Goal: Task Accomplishment & Management: Complete application form

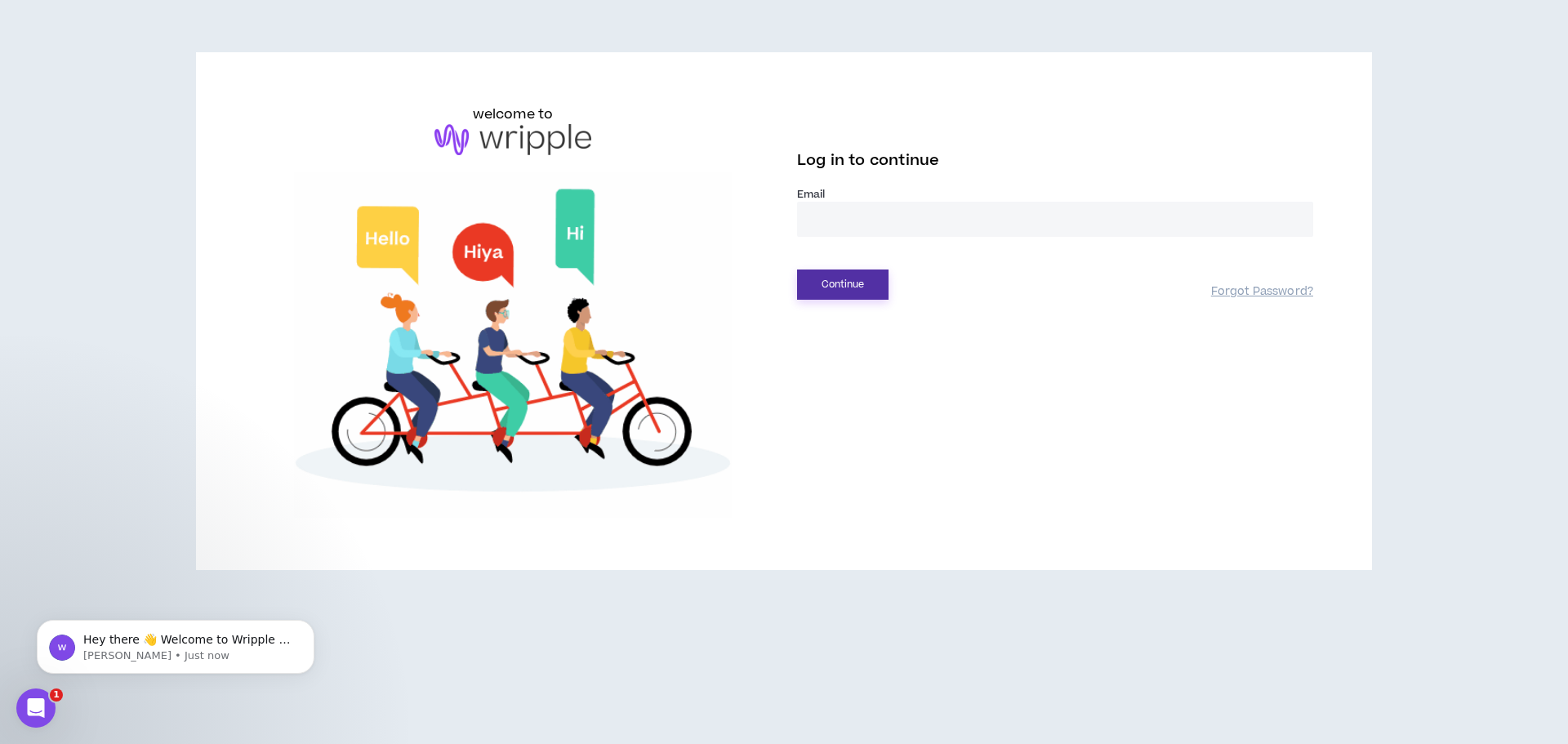
type input "**********"
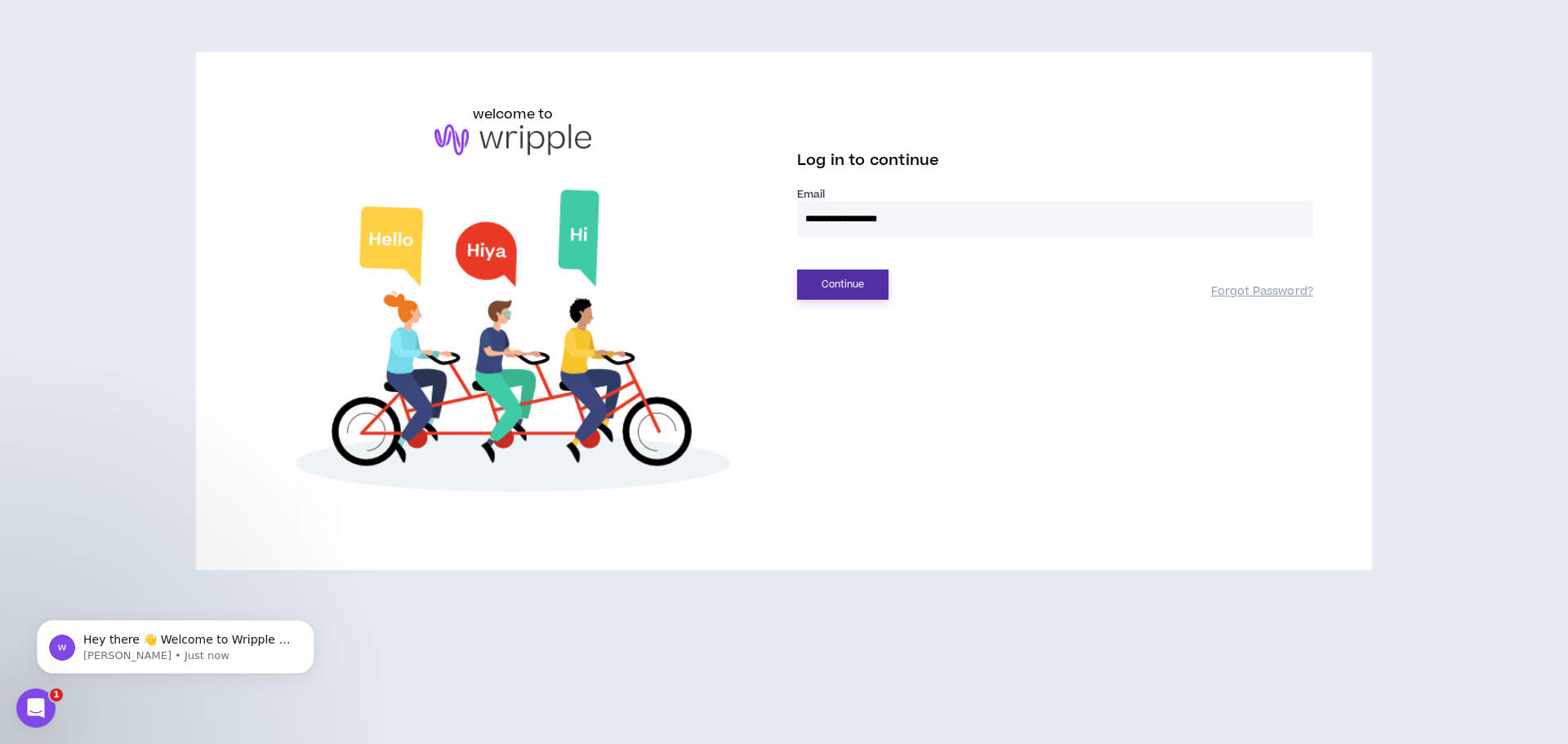
click at [838, 295] on button "Continue" at bounding box center [843, 284] width 92 height 30
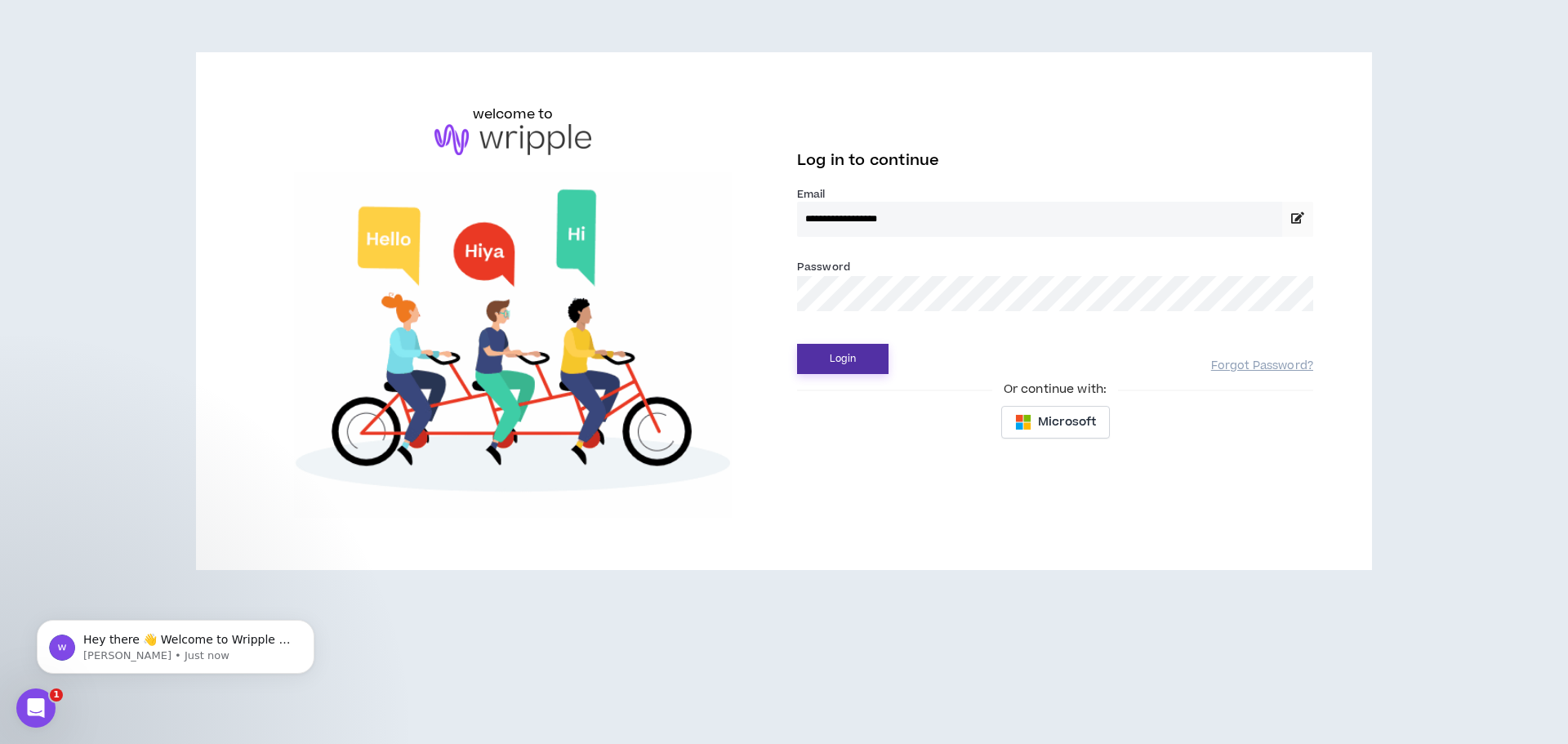
click at [846, 358] on button "Login" at bounding box center [843, 359] width 92 height 30
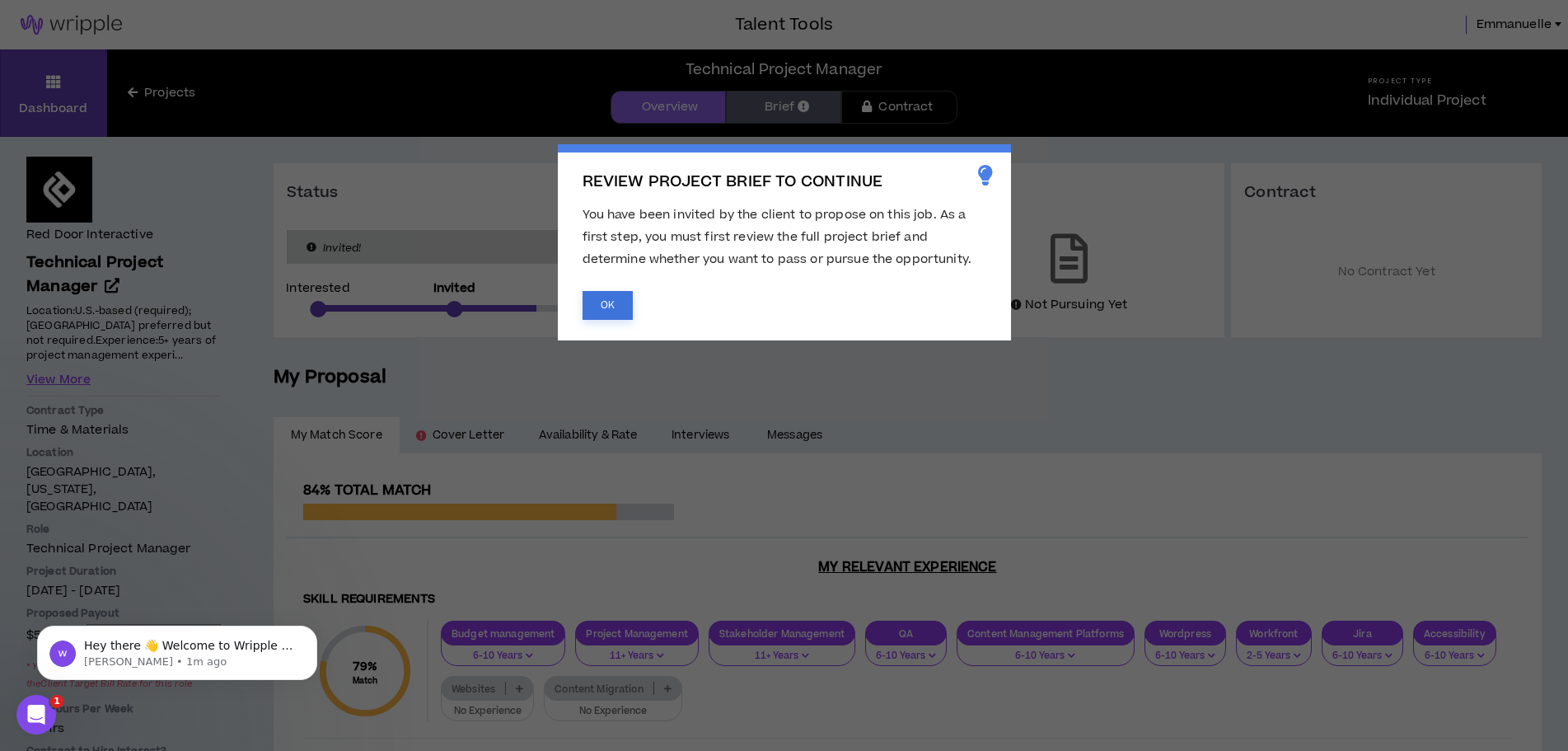
click at [608, 296] on button "OK" at bounding box center [608, 305] width 50 height 29
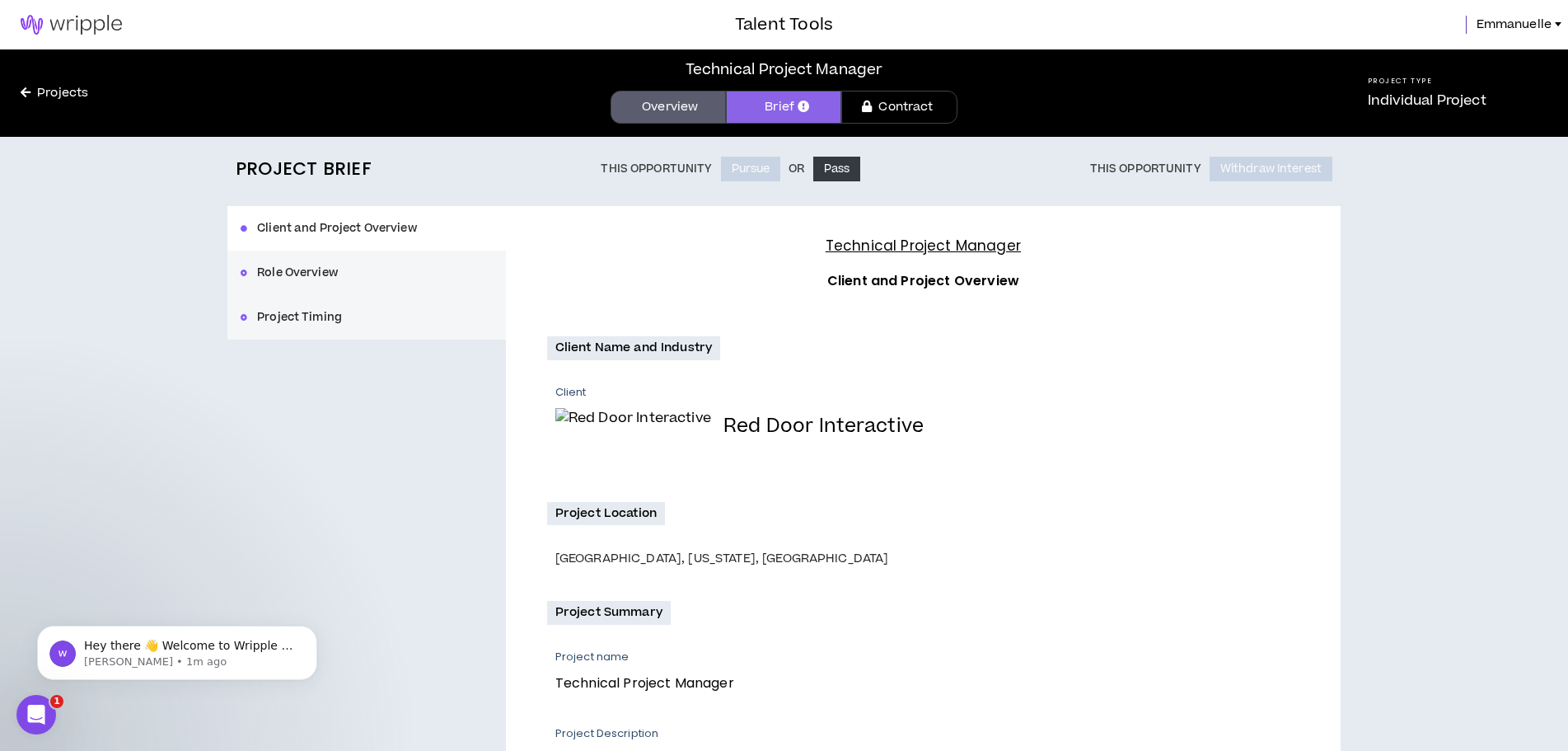
click at [645, 108] on link "Overview" at bounding box center [669, 108] width 116 height 33
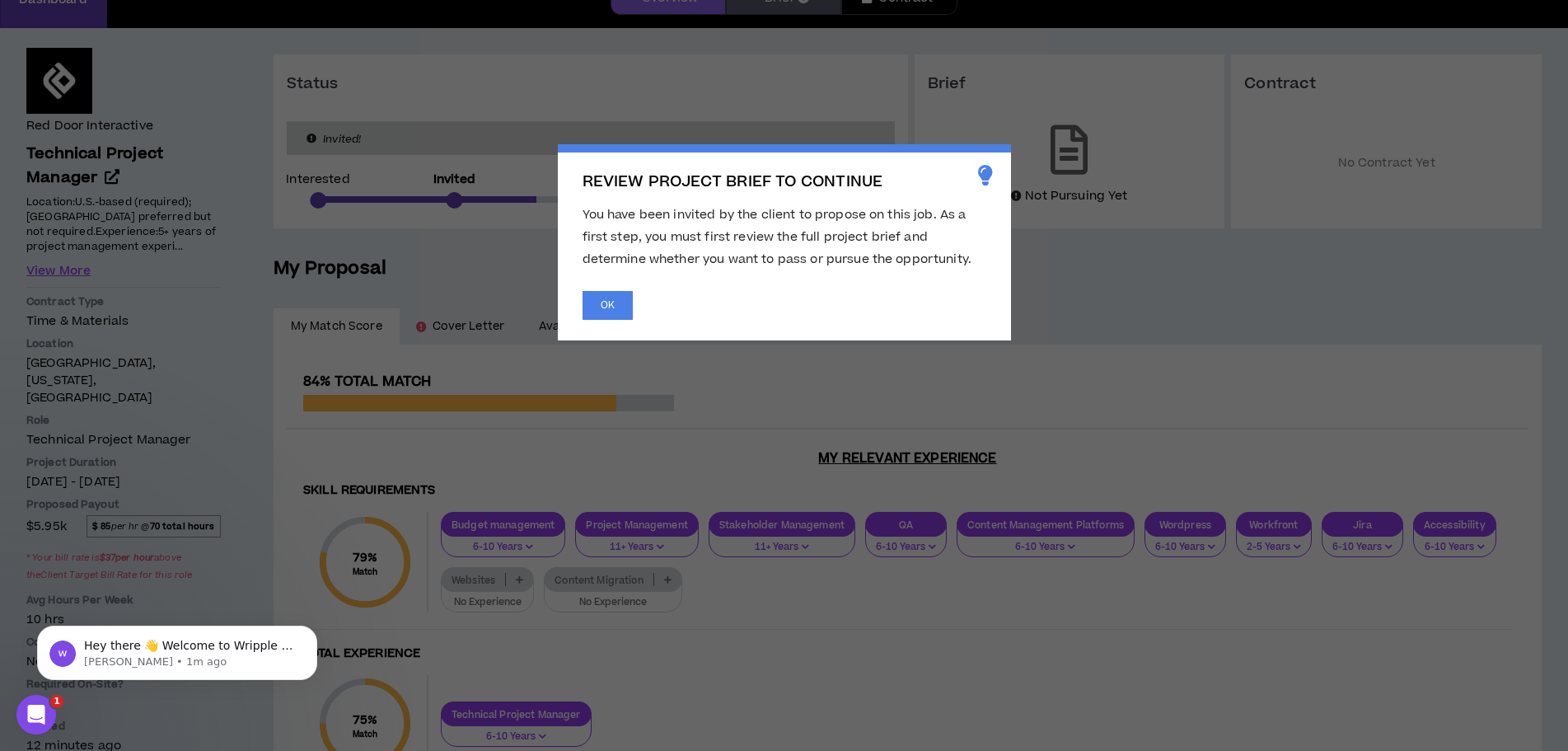
scroll to position [83, 0]
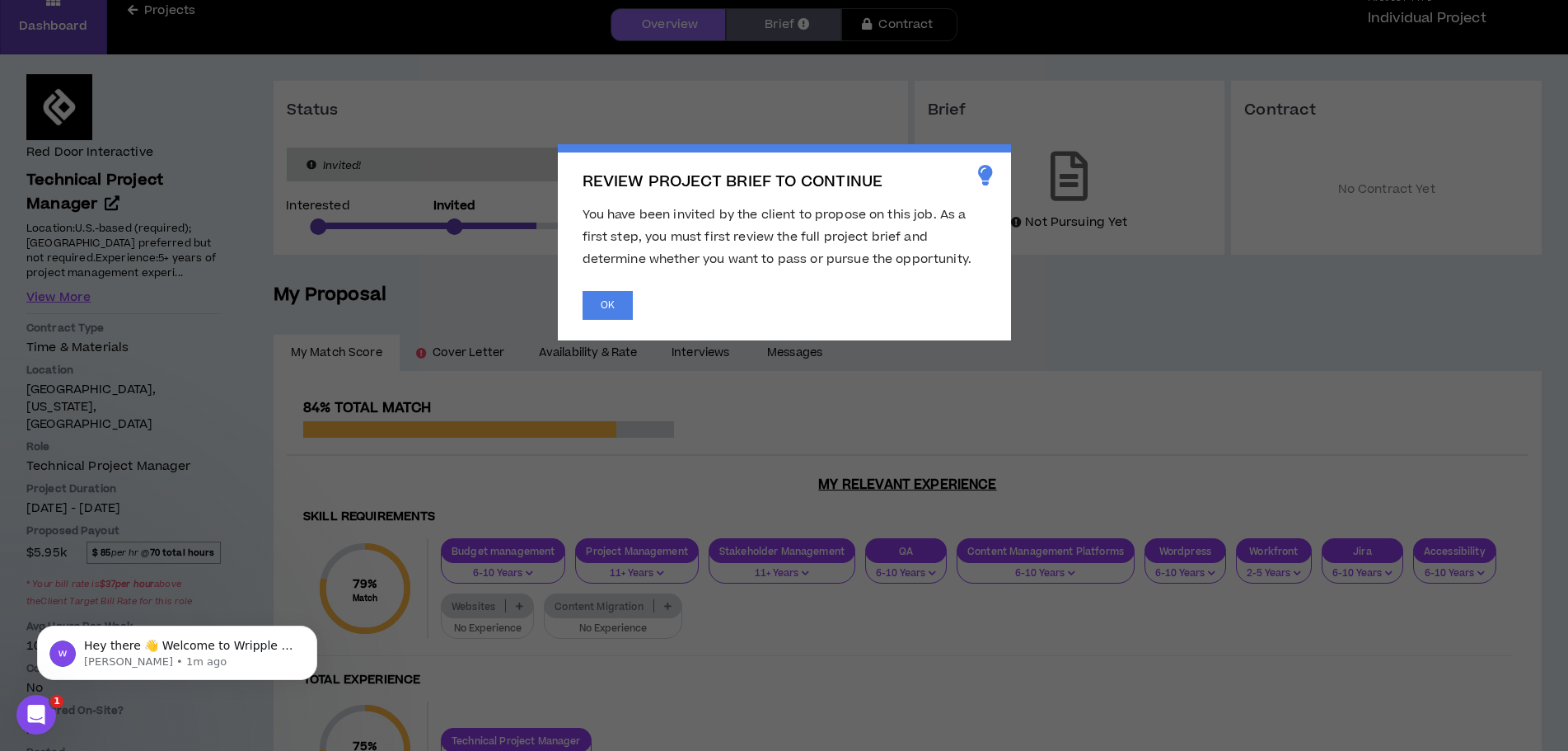
click at [67, 291] on span "REVIEW PROJECT BRIEF TO CONTINUE You have been invited by the client to propose…" at bounding box center [784, 376] width 1568 height 751
click at [626, 306] on button "OK" at bounding box center [608, 305] width 50 height 29
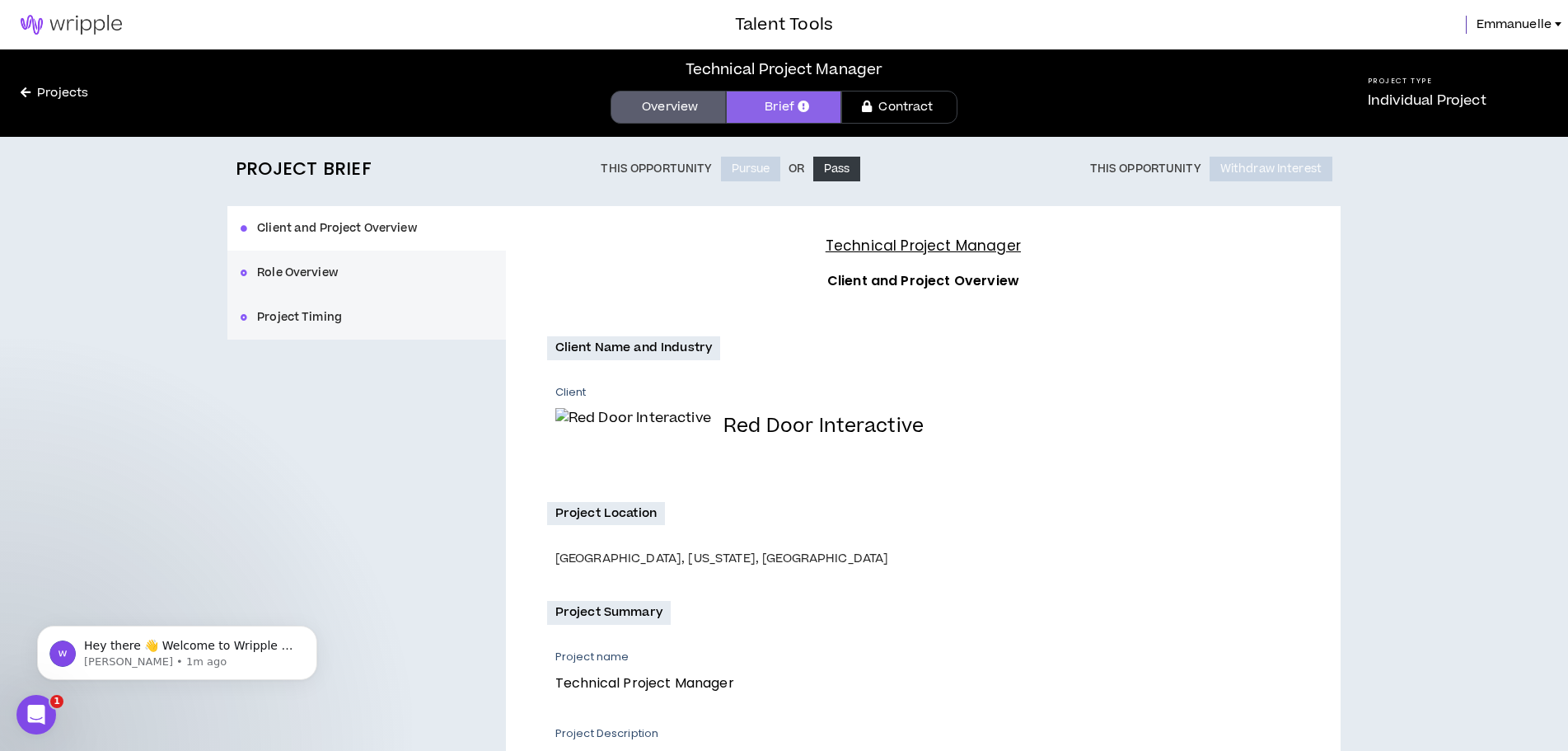
click at [312, 224] on div "Client and Project Overview Role Overview Project Timing" at bounding box center [366, 272] width 279 height 133
click at [27, 90] on icon at bounding box center [26, 93] width 10 height 12
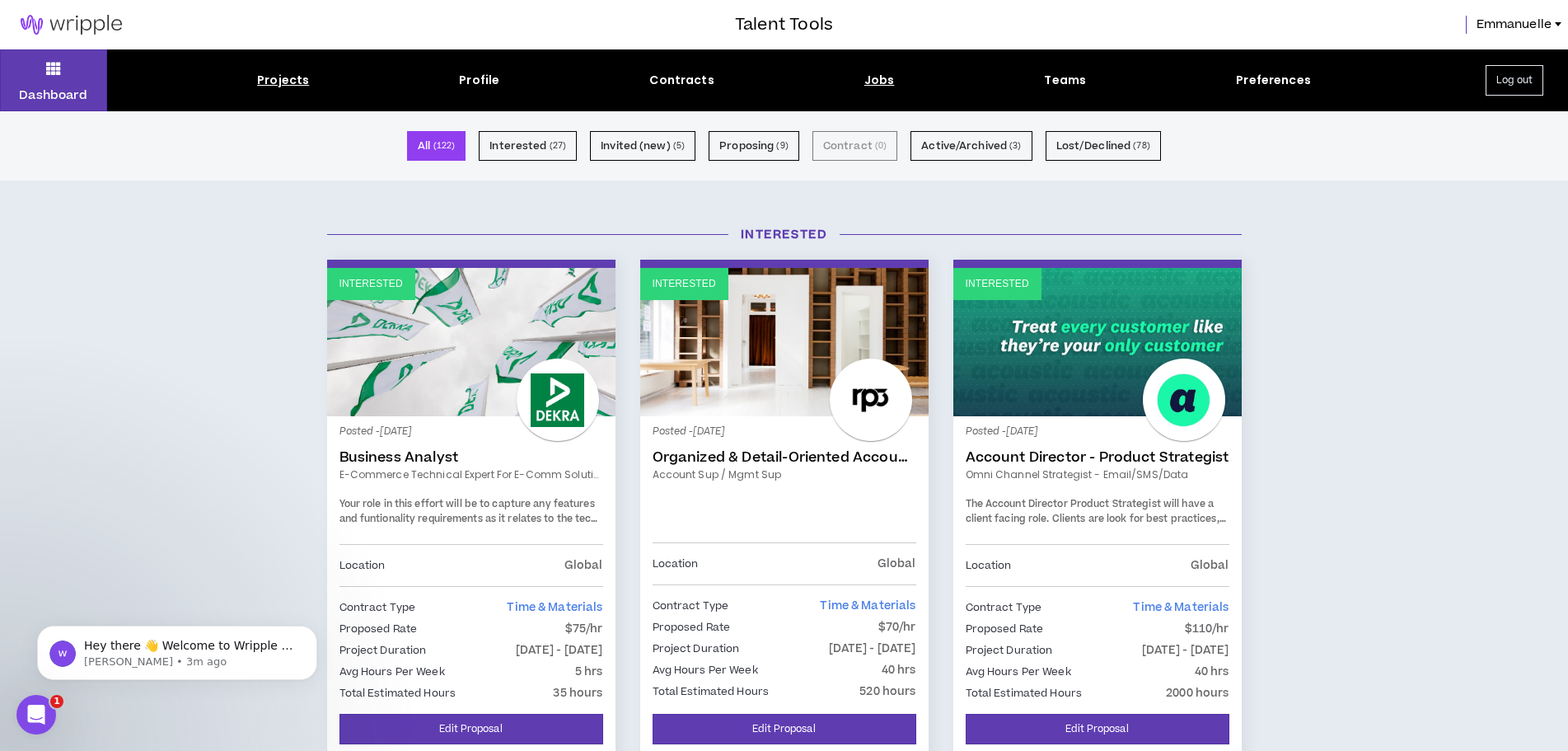
click at [879, 78] on div "Jobs" at bounding box center [879, 80] width 31 height 17
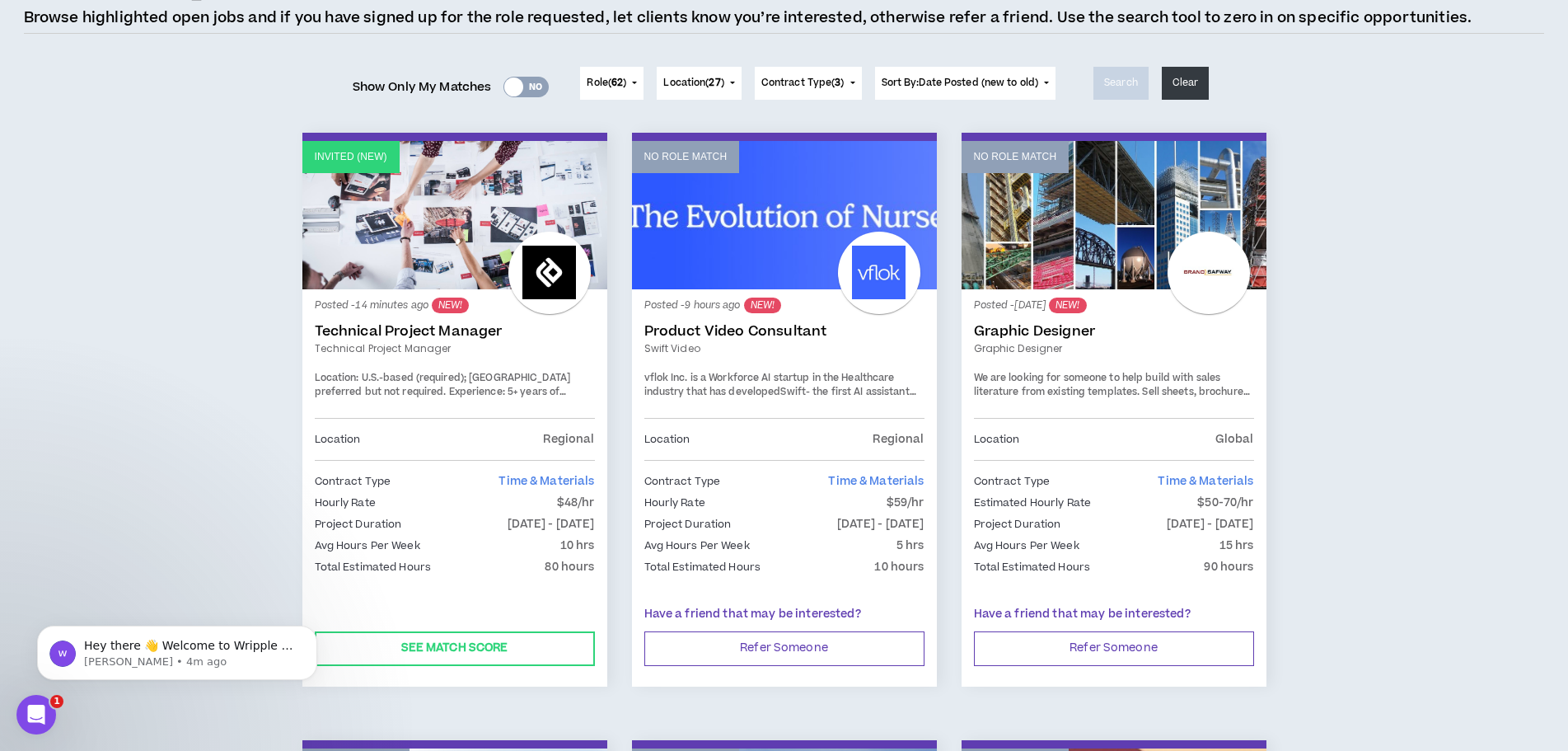
scroll to position [165, 0]
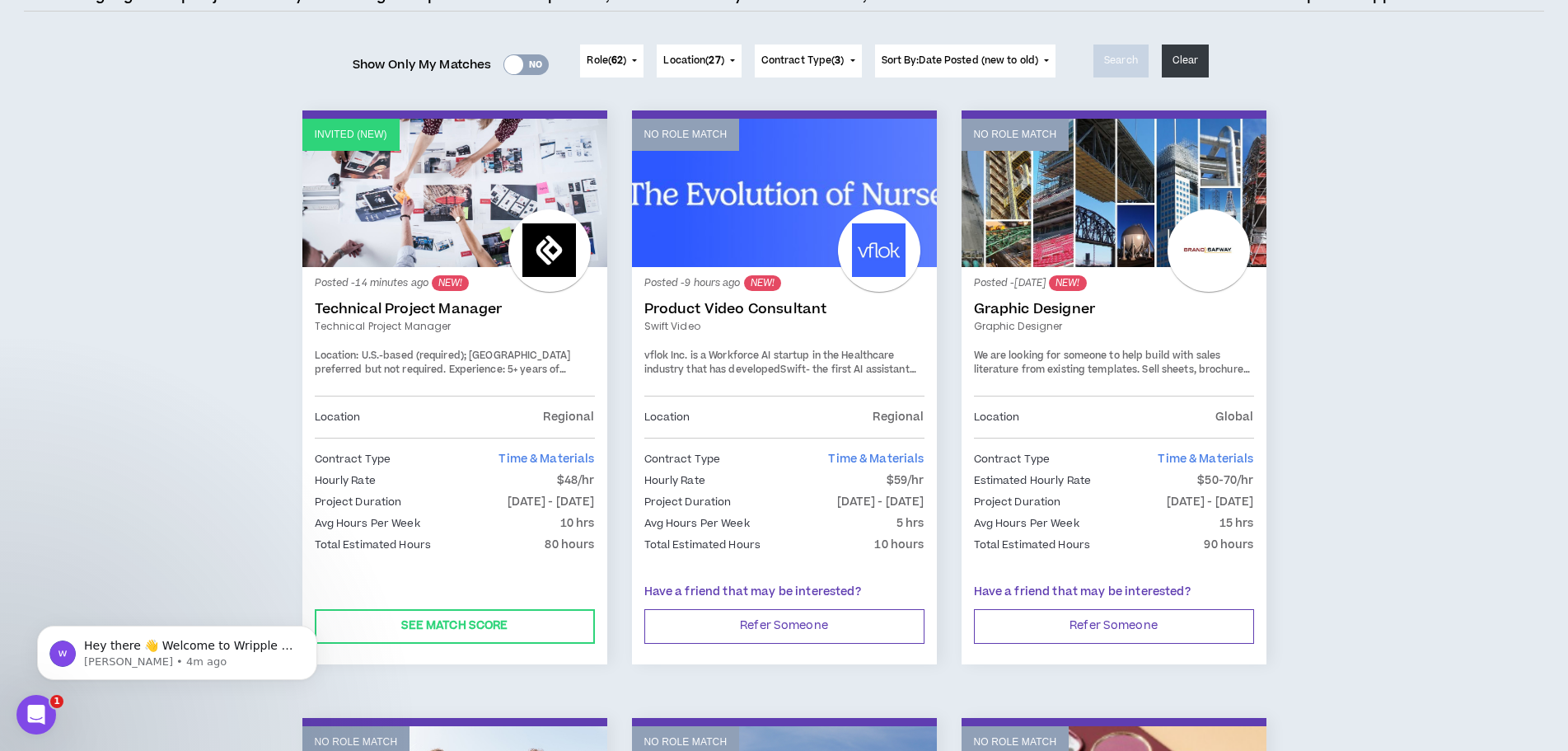
click at [358, 308] on link "Technical Project Manager" at bounding box center [455, 309] width 280 height 17
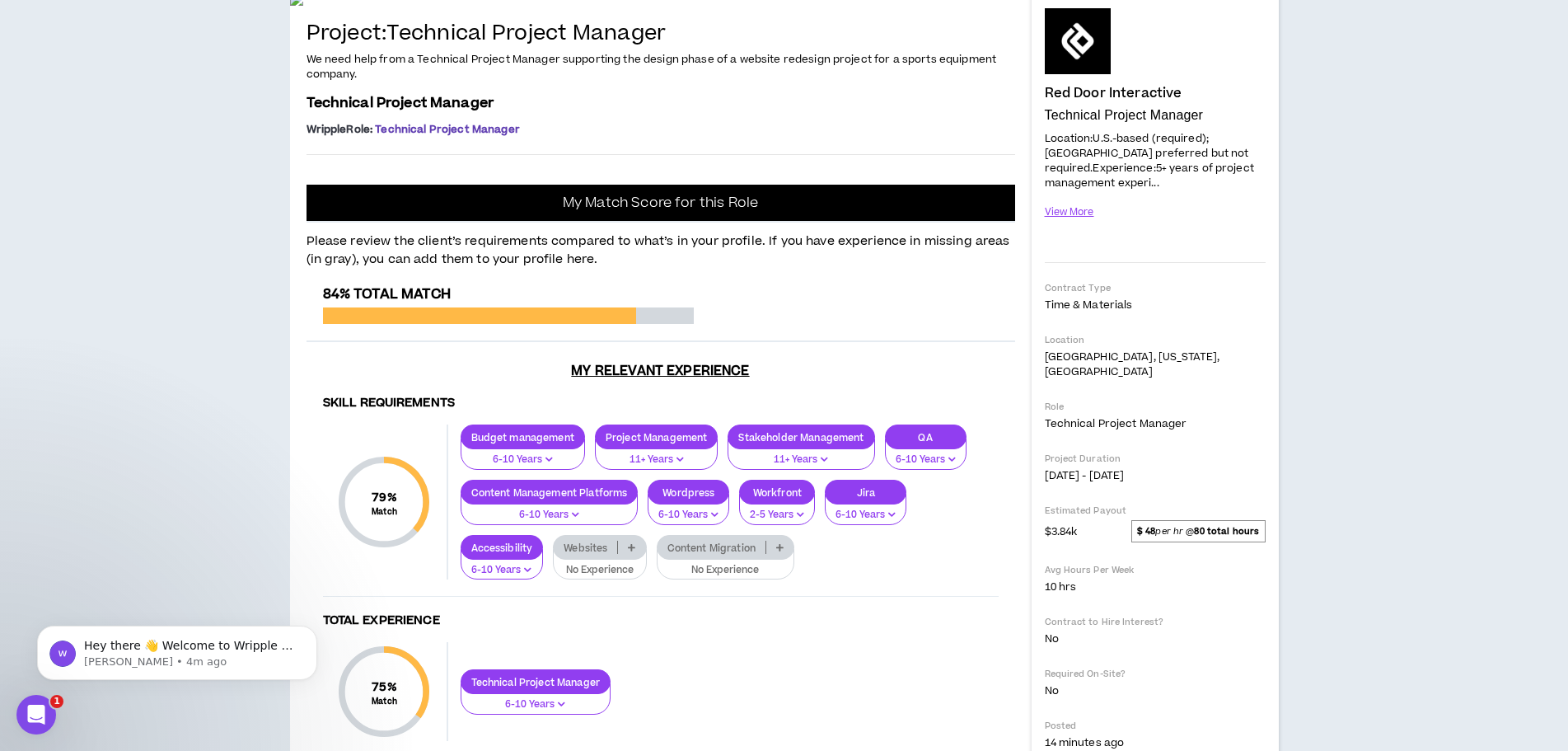
scroll to position [165, 0]
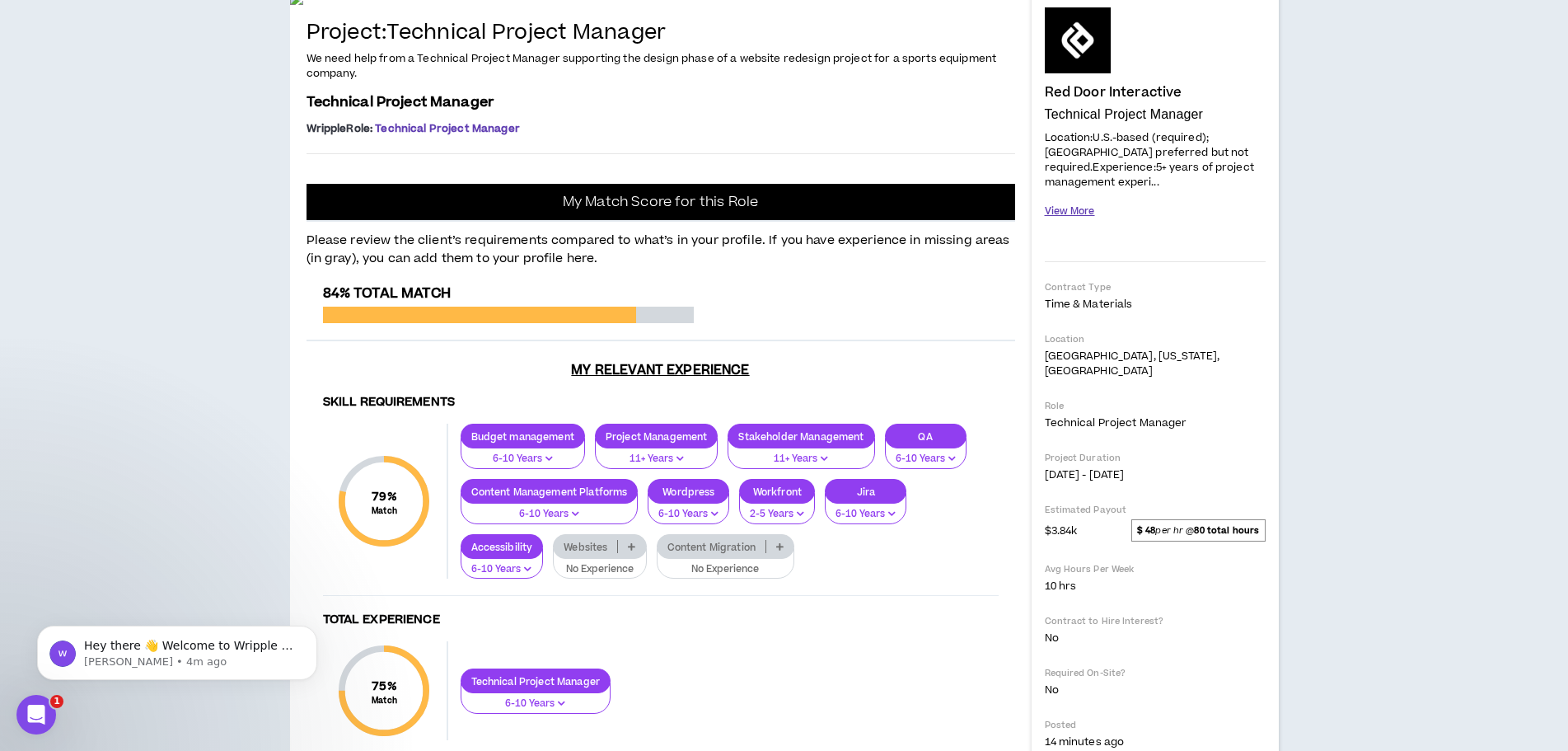
click at [1066, 197] on button "View More" at bounding box center [1070, 211] width 50 height 29
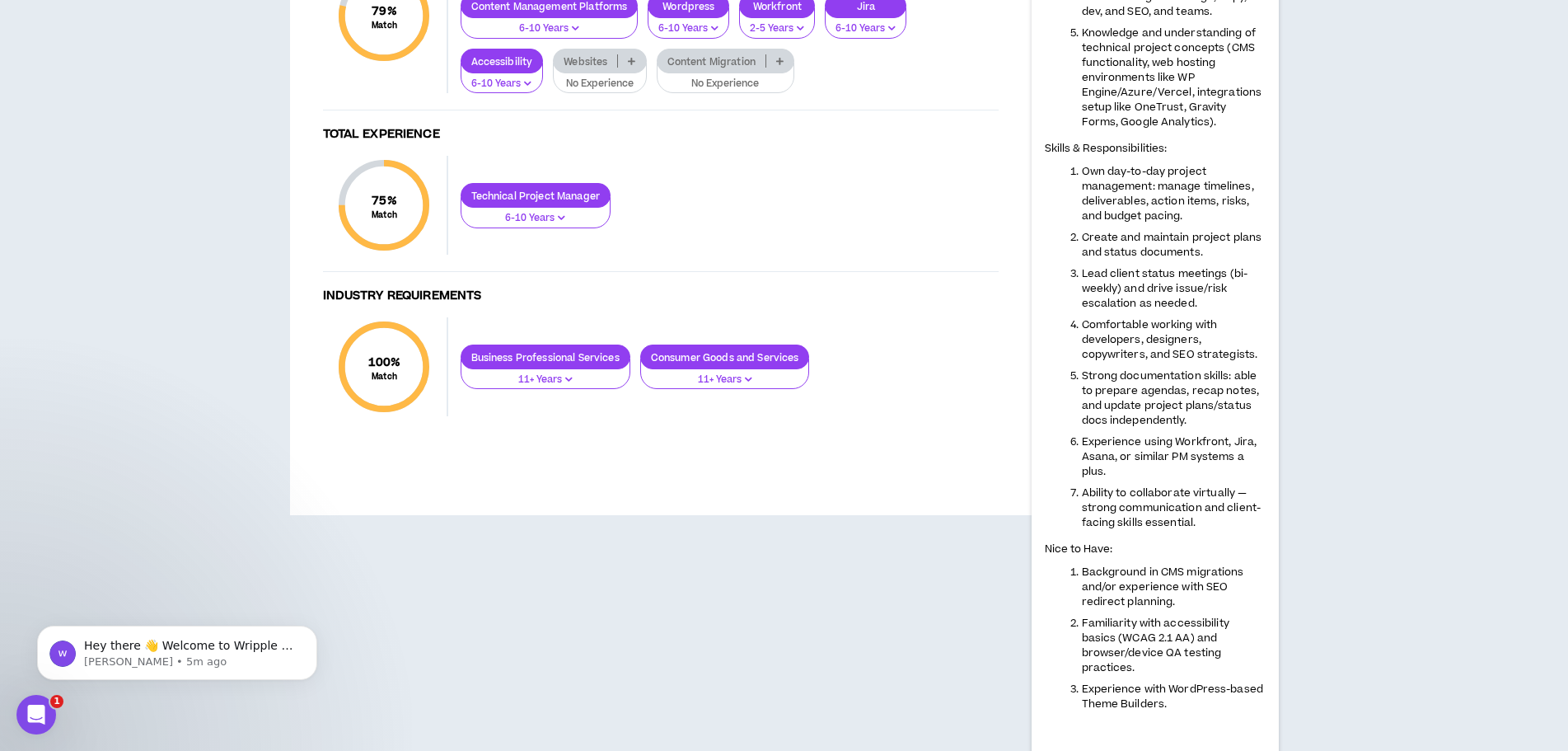
scroll to position [646, 0]
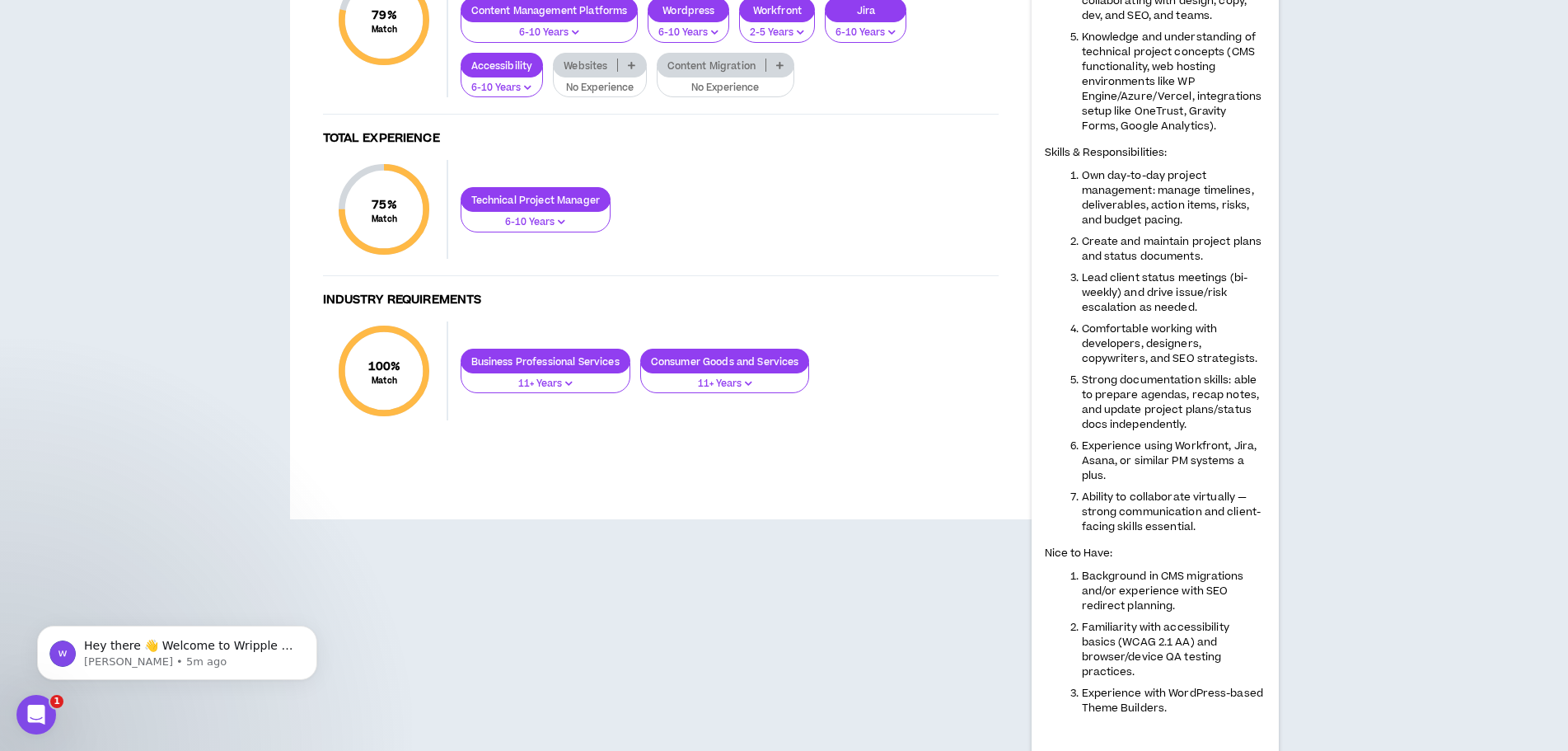
click at [595, 96] on p "No Experience" at bounding box center [599, 88] width 72 height 15
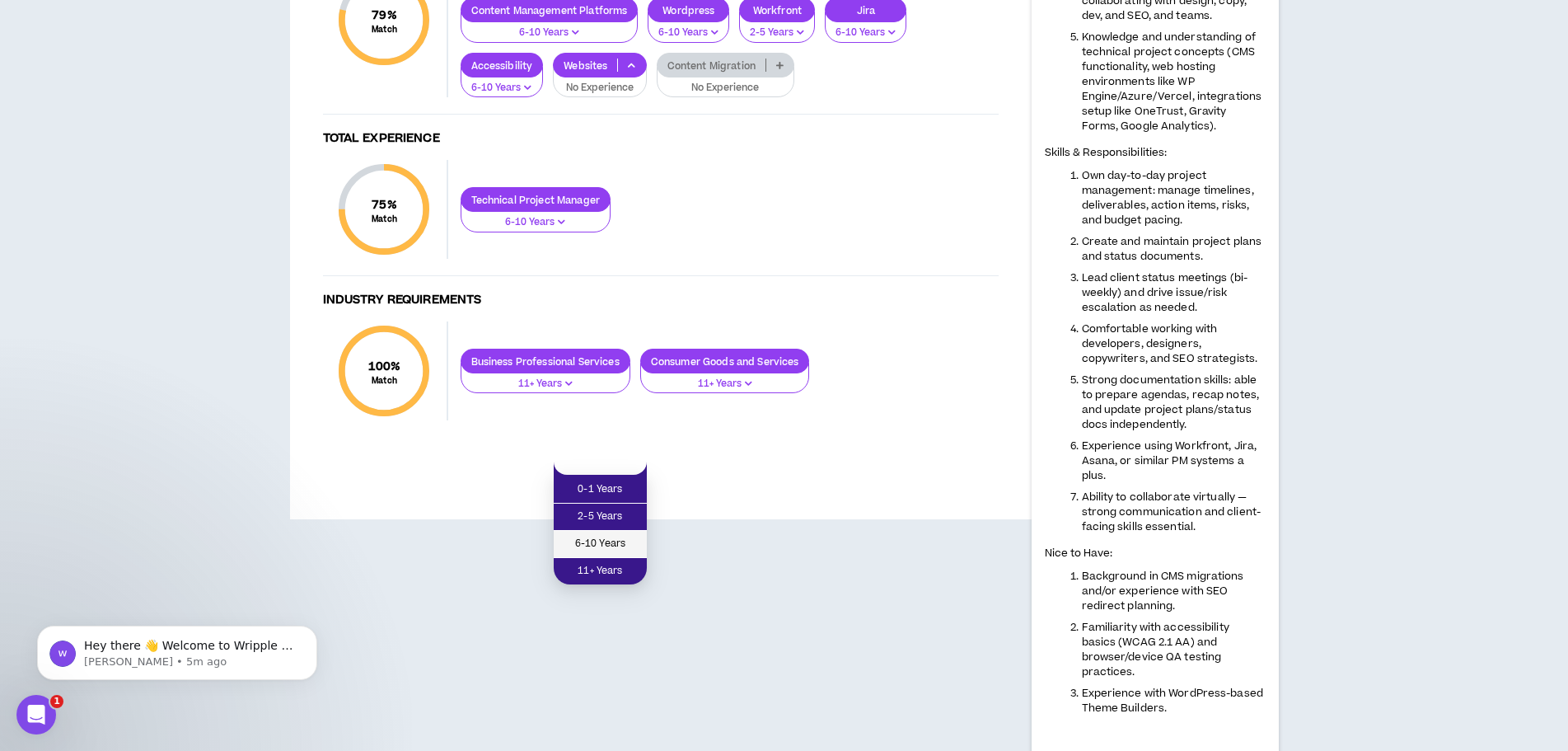
click at [603, 540] on span "6-10 Years" at bounding box center [600, 544] width 74 height 18
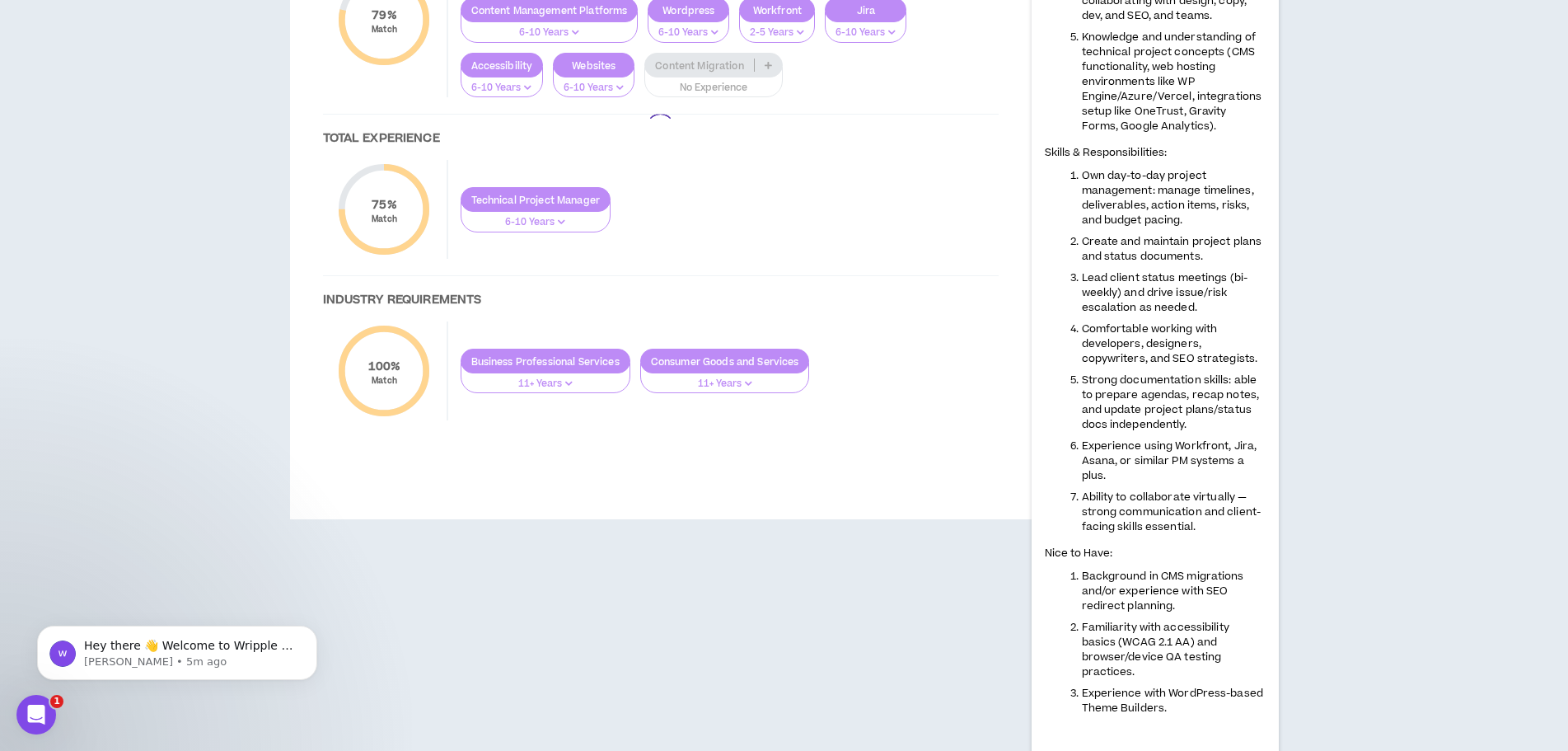
click at [713, 453] on div at bounding box center [660, 128] width 708 height 649
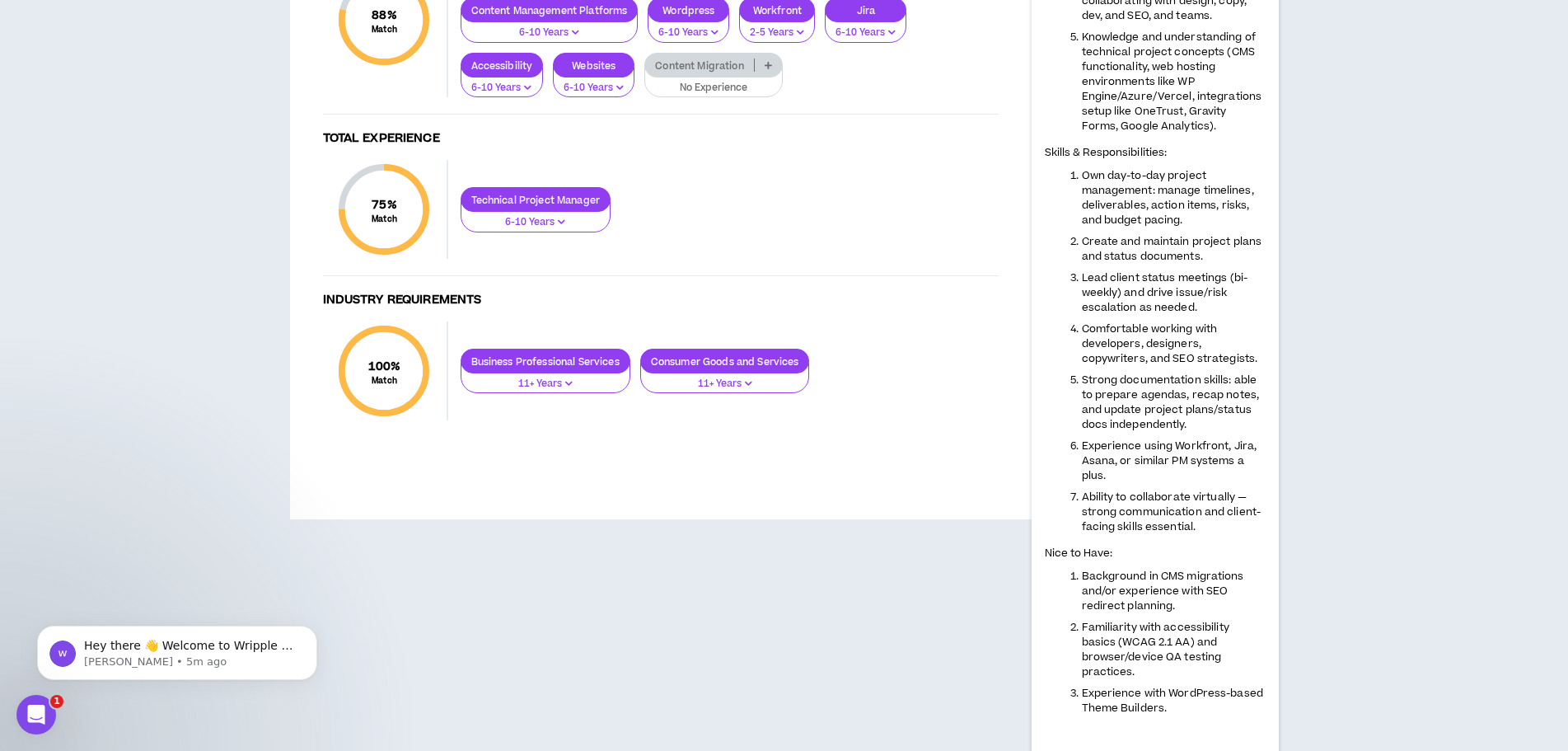
click at [713, 96] on p "No Experience" at bounding box center [713, 88] width 117 height 15
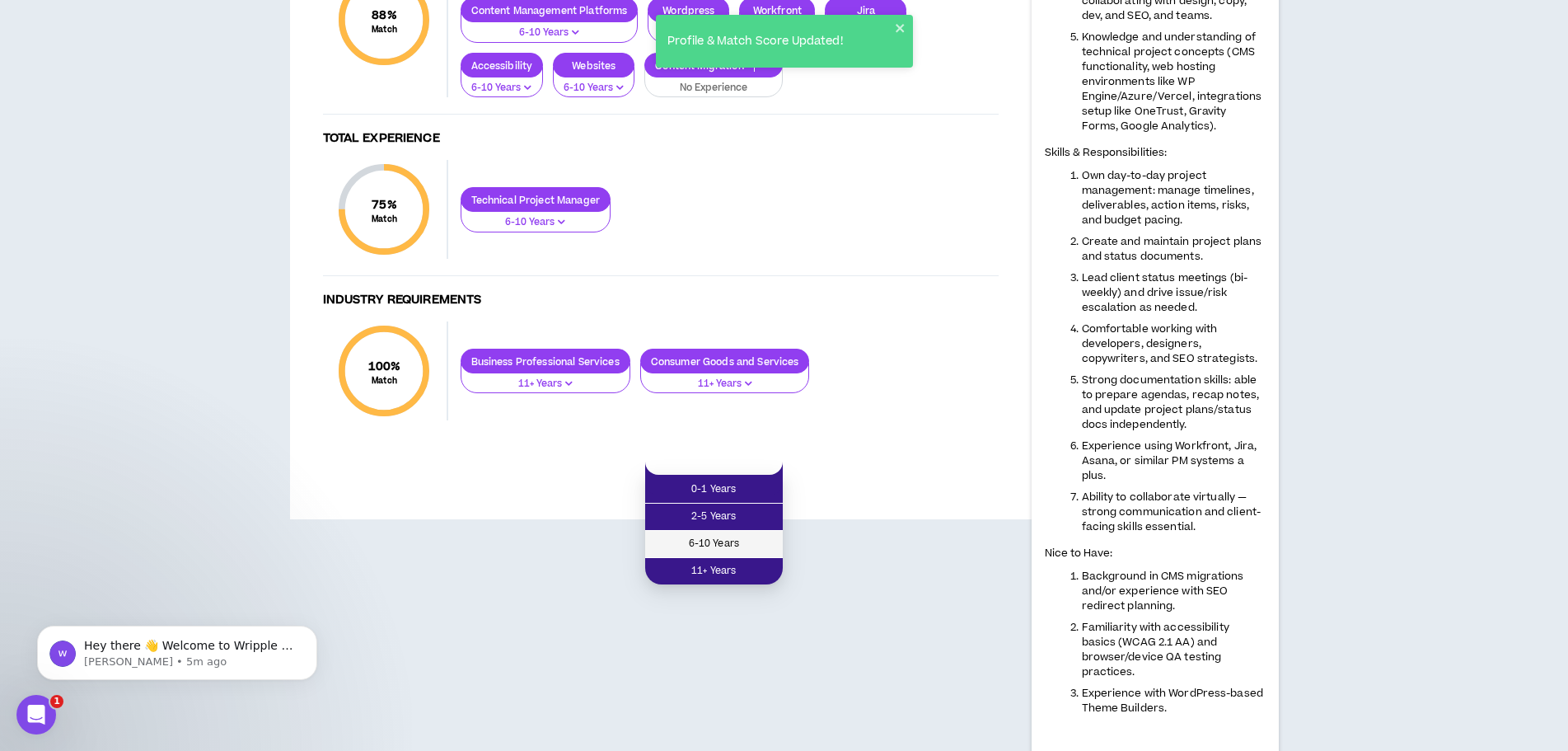
click at [721, 537] on span "6-10 Years" at bounding box center [713, 544] width 118 height 18
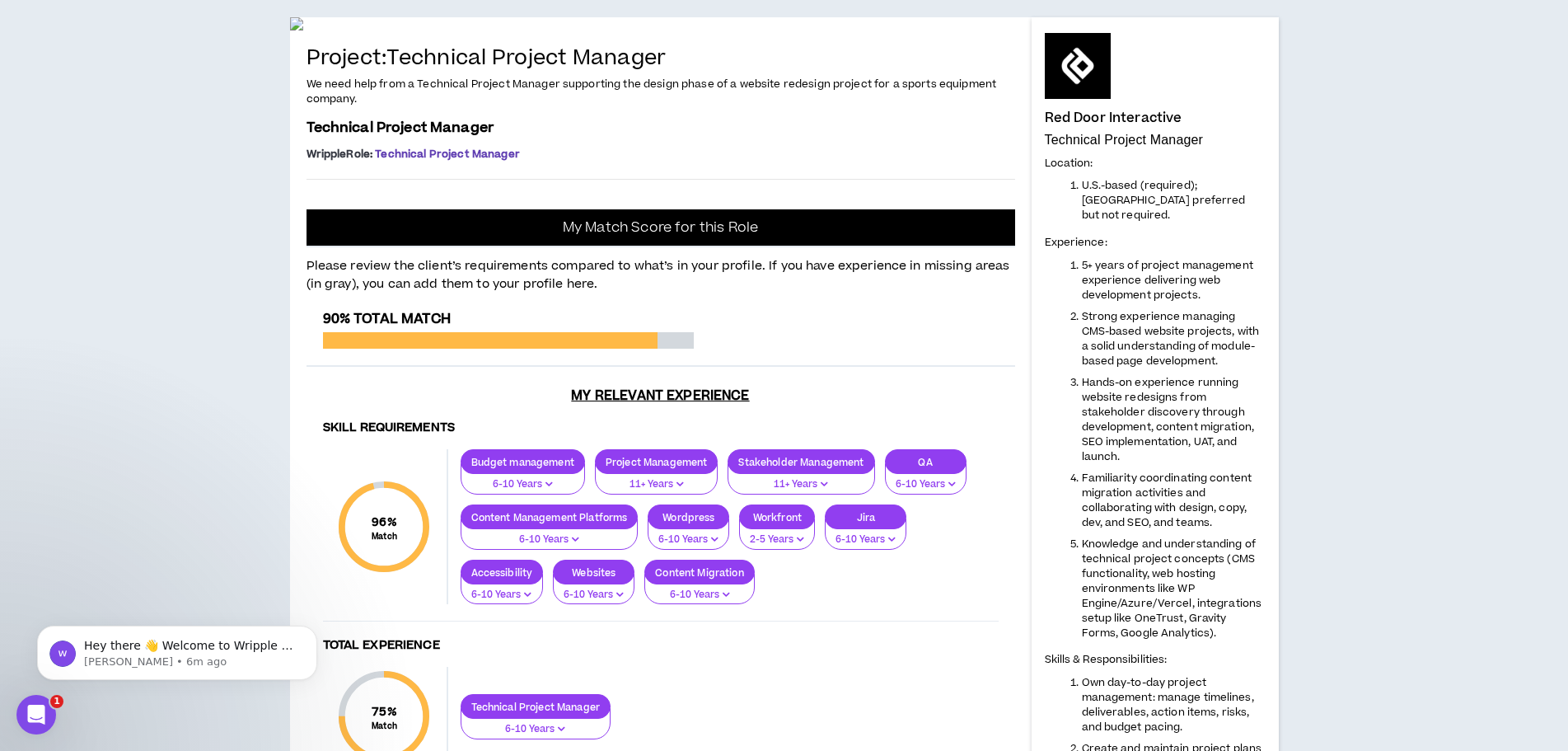
scroll to position [0, 0]
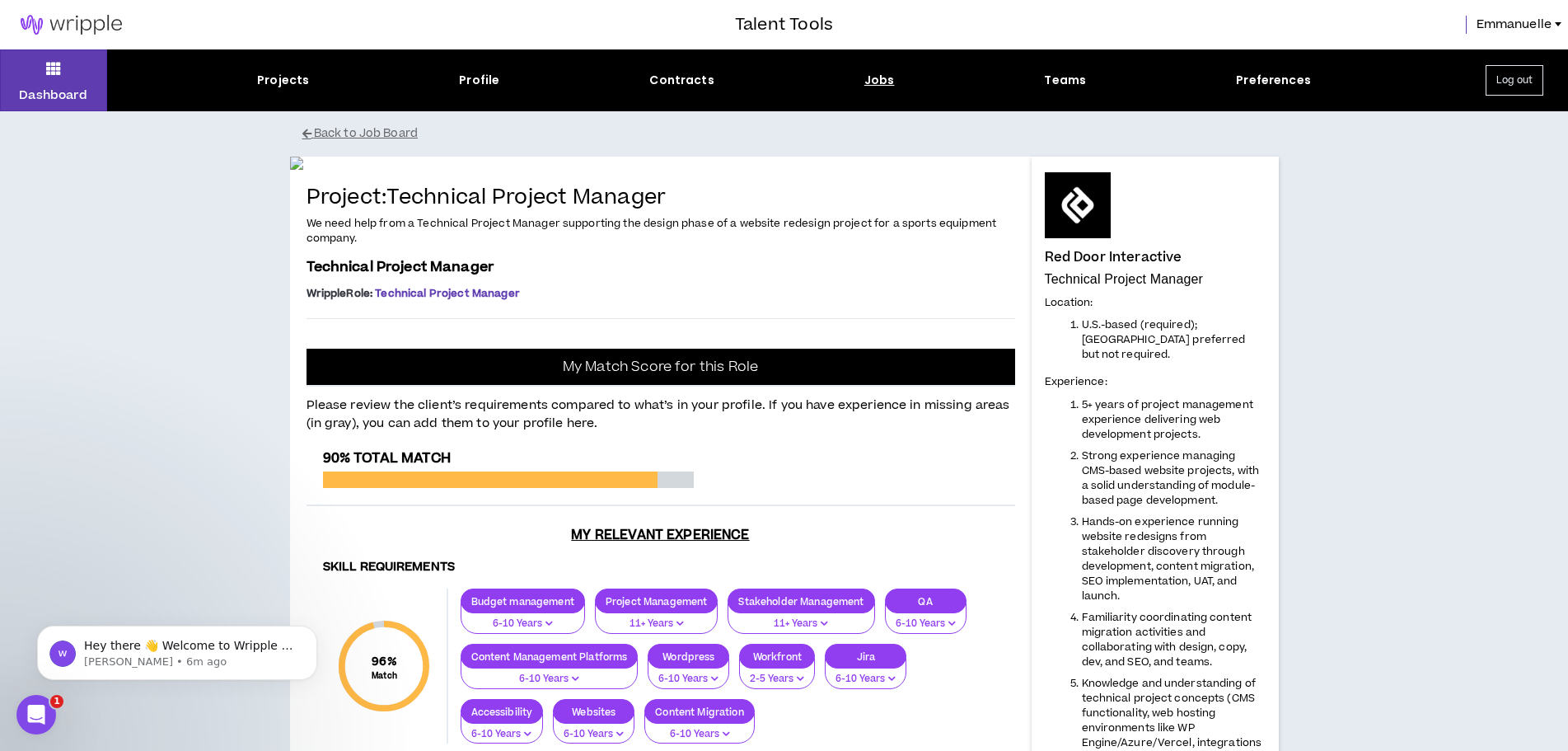
click at [876, 82] on div "Jobs" at bounding box center [879, 80] width 31 height 17
click at [879, 83] on div "Jobs" at bounding box center [879, 80] width 31 height 17
click at [56, 69] on icon at bounding box center [54, 69] width 15 height 23
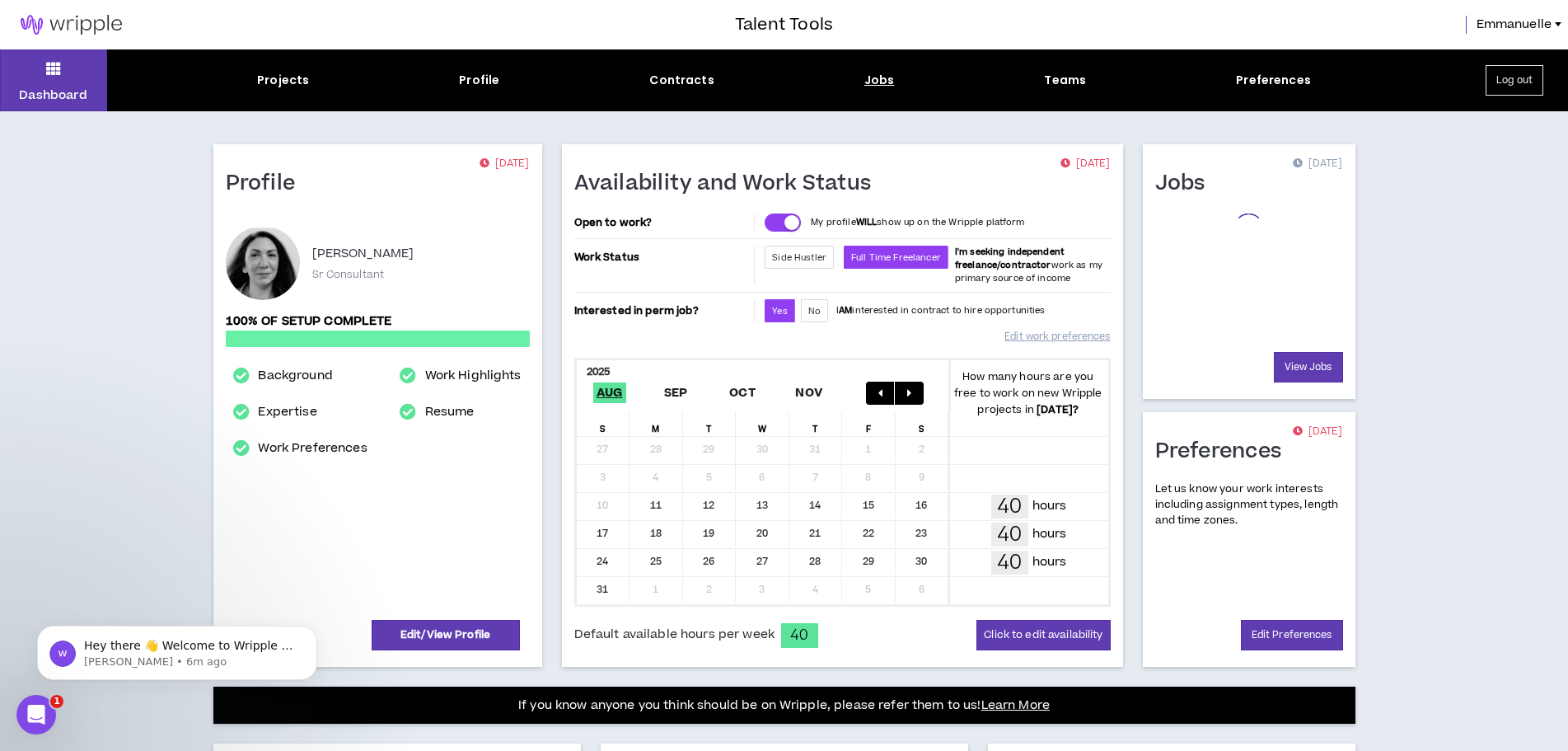
click at [882, 76] on div "Jobs" at bounding box center [879, 80] width 31 height 17
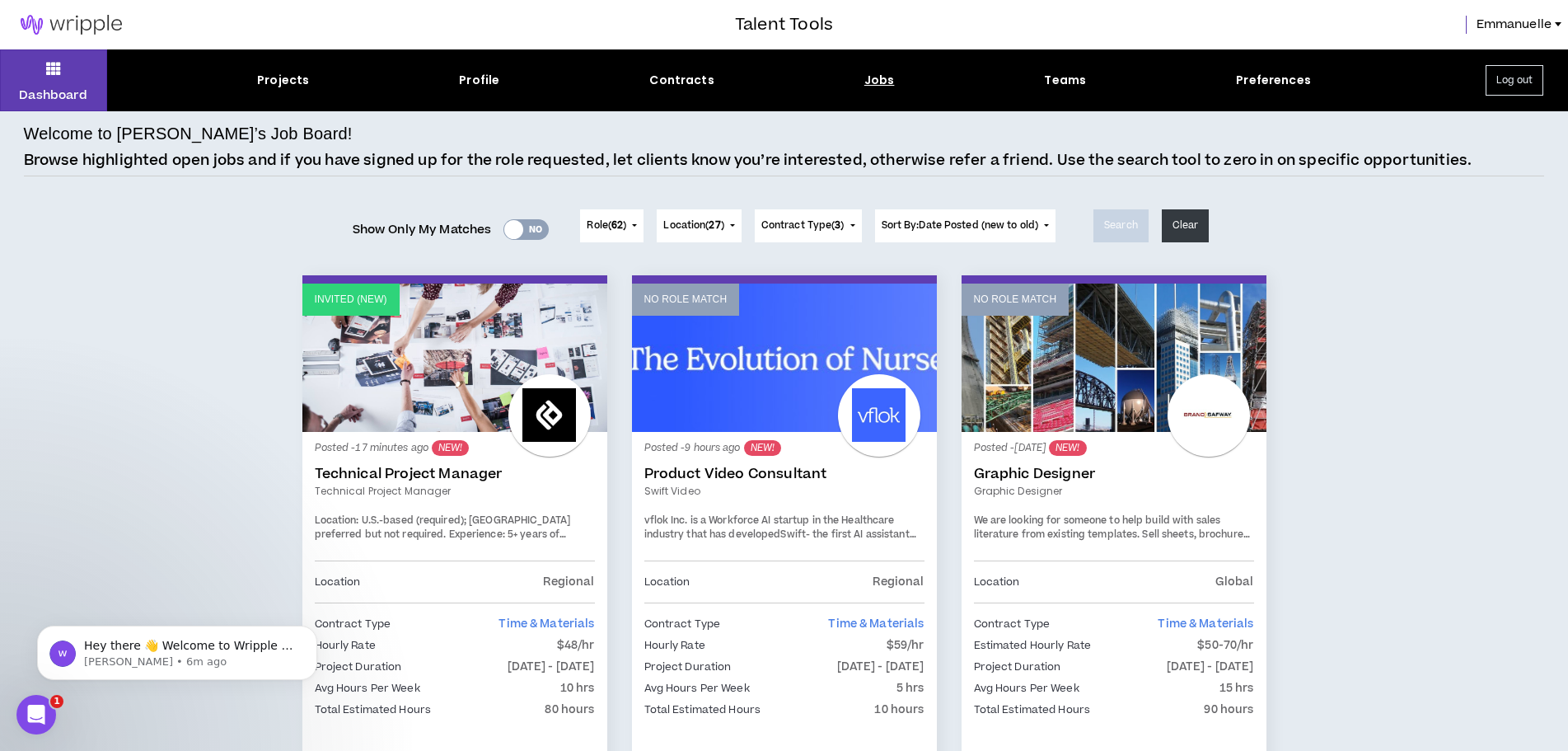
scroll to position [165, 0]
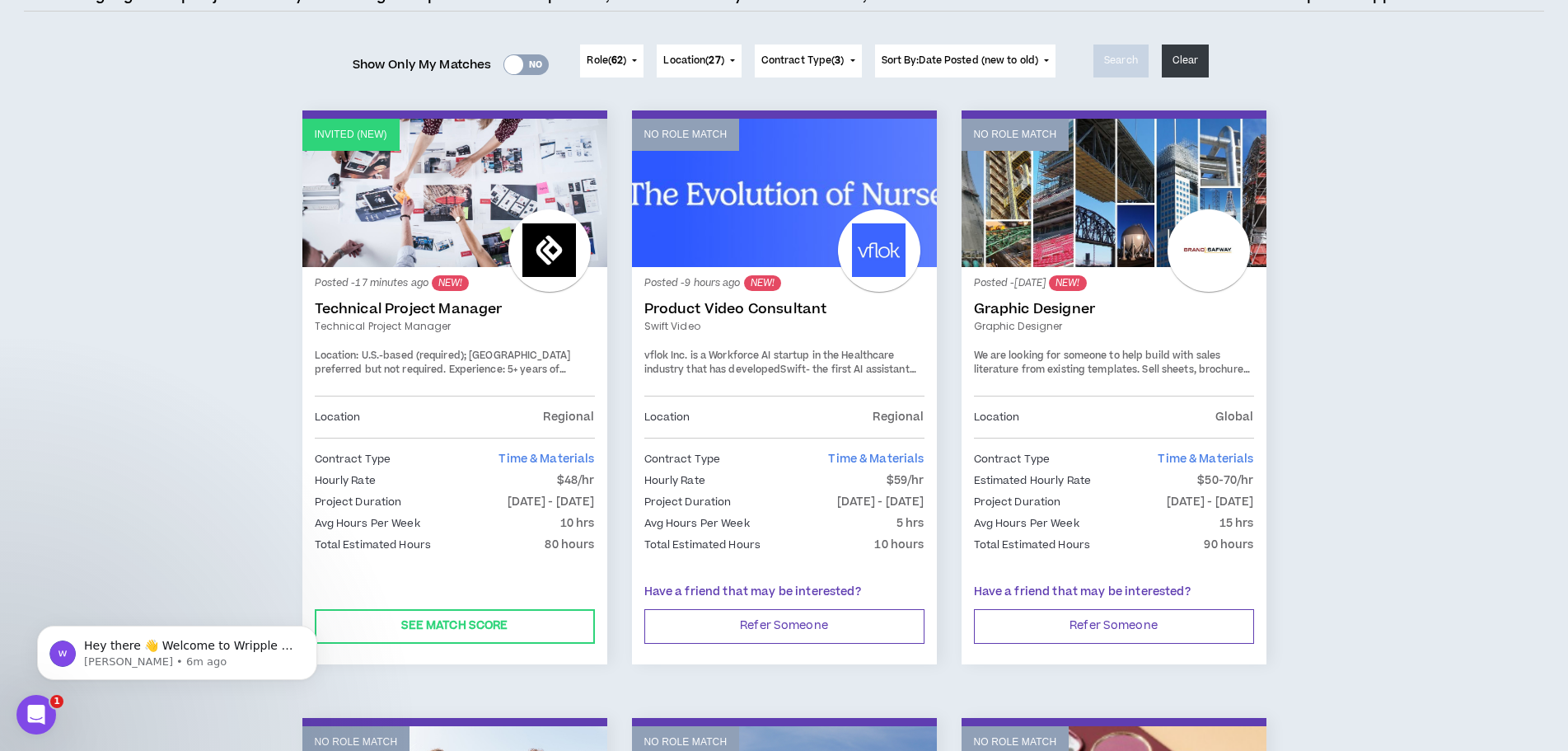
click at [349, 138] on p "Invited (new)" at bounding box center [351, 135] width 73 height 16
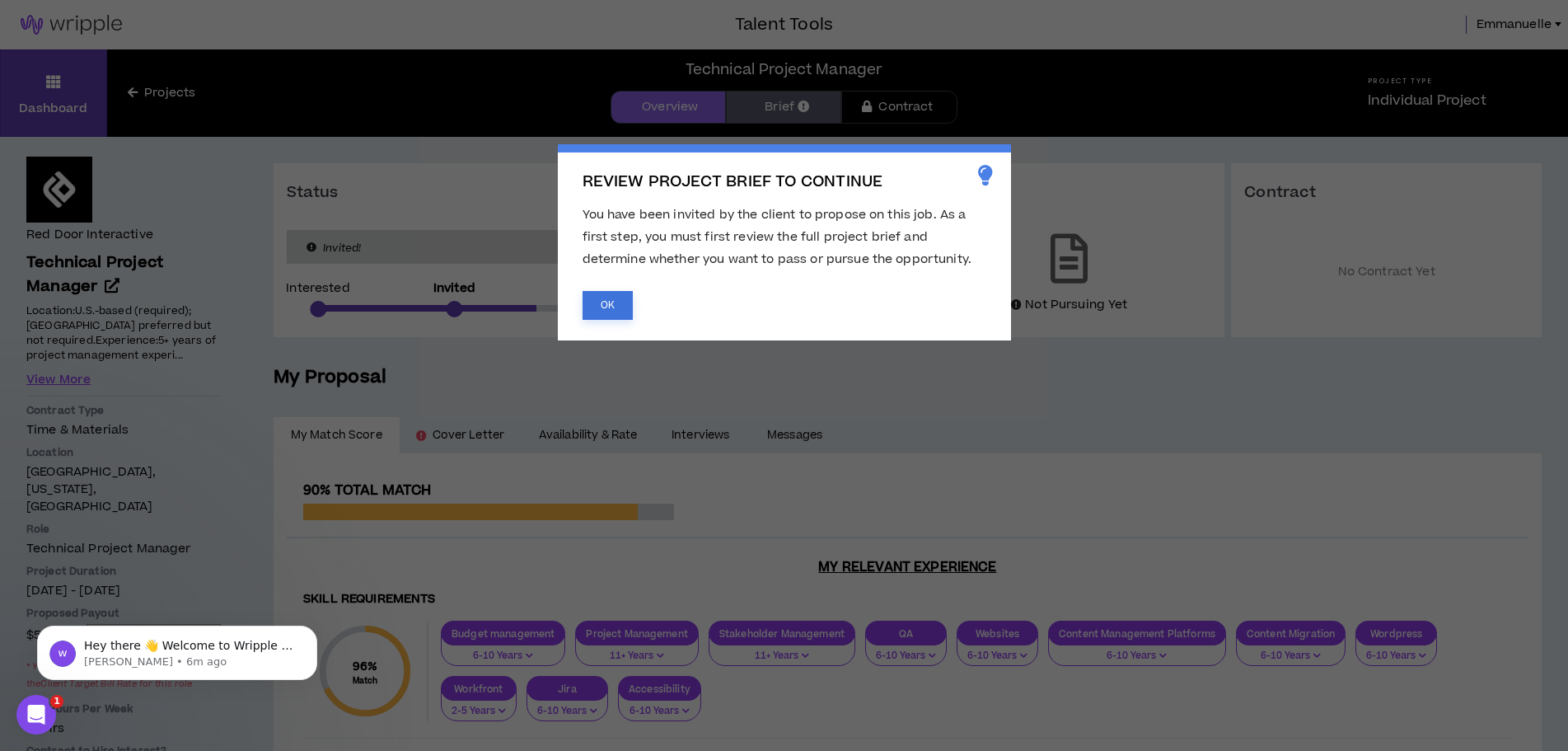
click at [604, 300] on button "OK" at bounding box center [608, 305] width 50 height 29
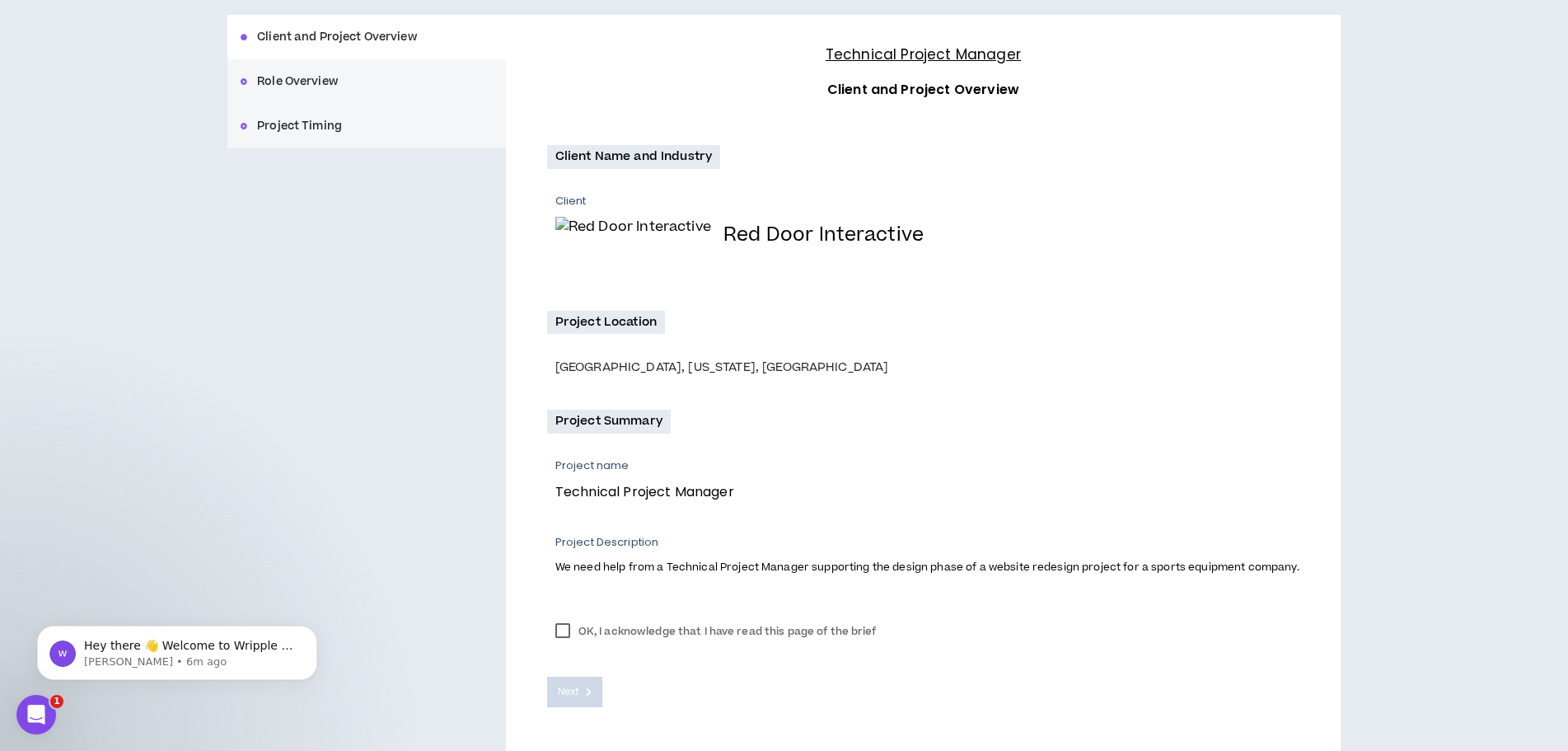
scroll to position [246, 0]
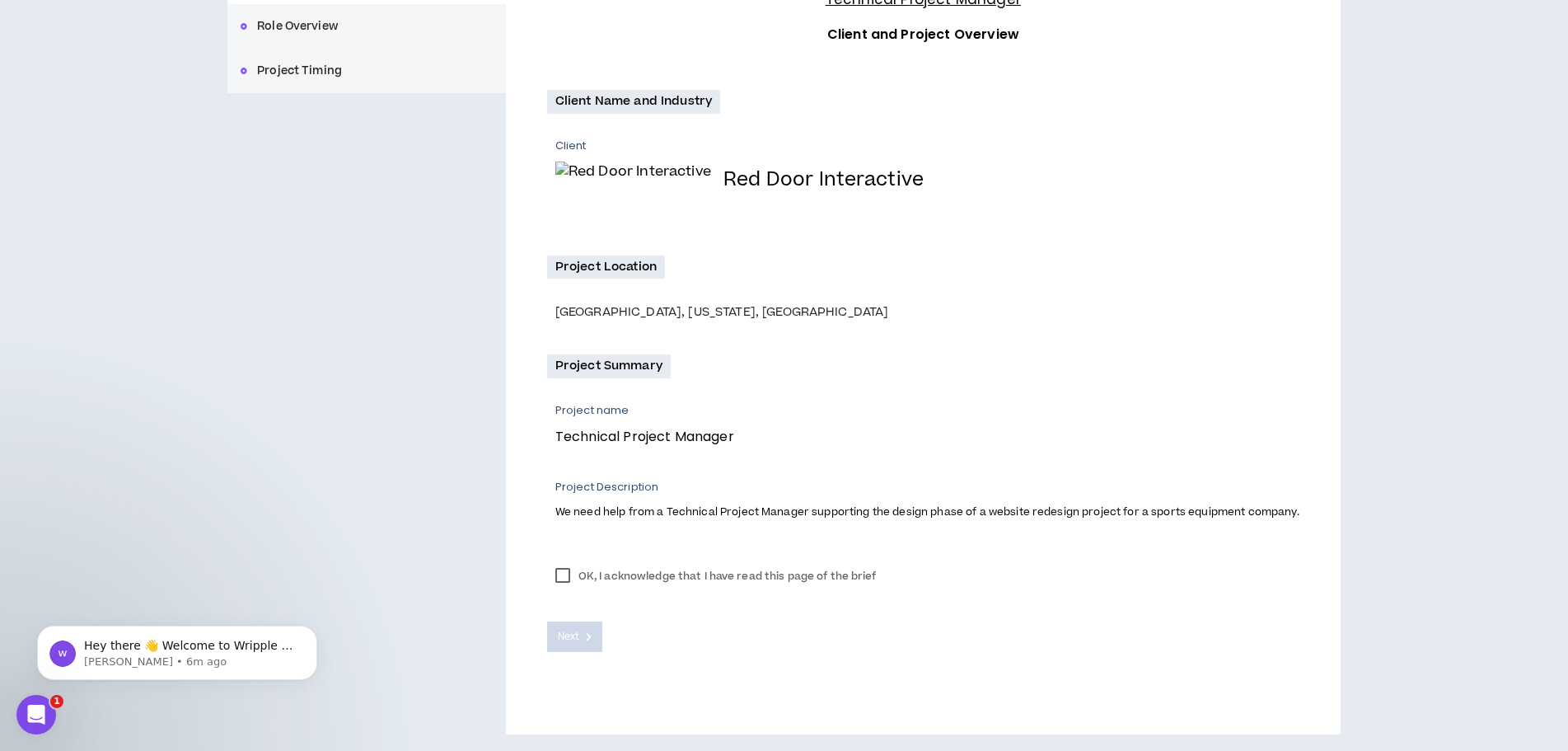
click at [566, 572] on label "OK, I acknowledge that I have read this page of the brief" at bounding box center [716, 576] width 338 height 25
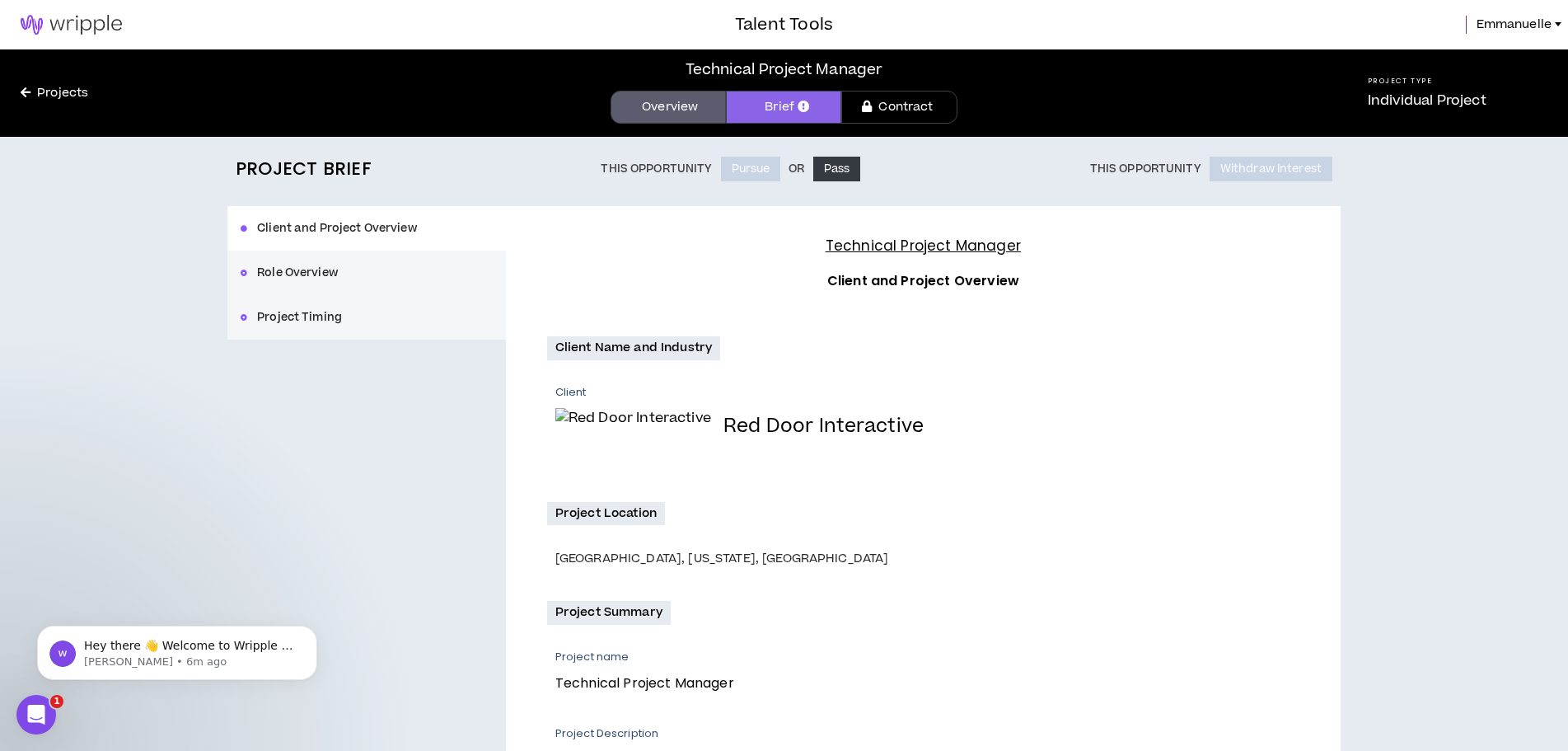
scroll to position [165, 0]
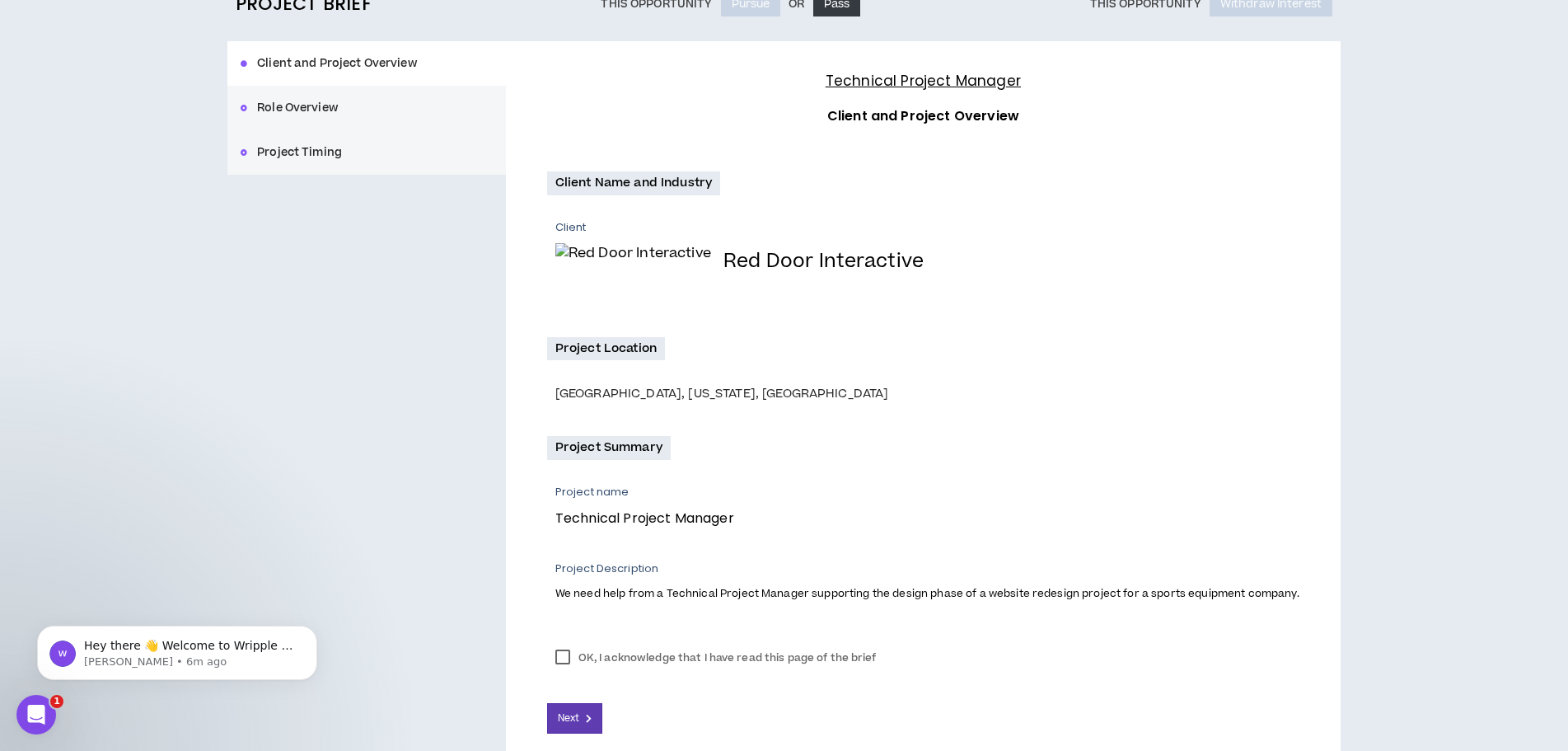
click at [277, 104] on button "Role Overview" at bounding box center [366, 108] width 279 height 45
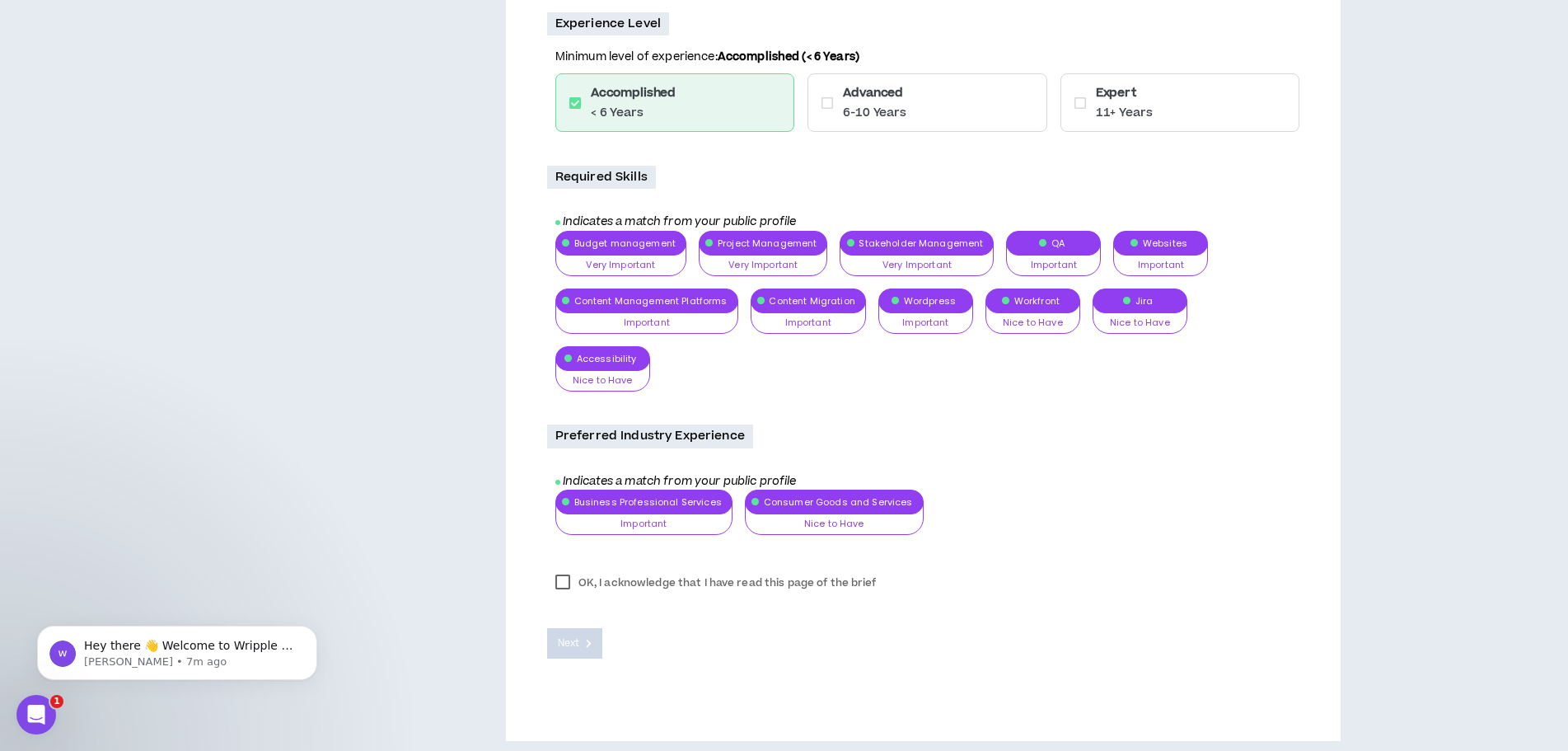
scroll to position [1065, 0]
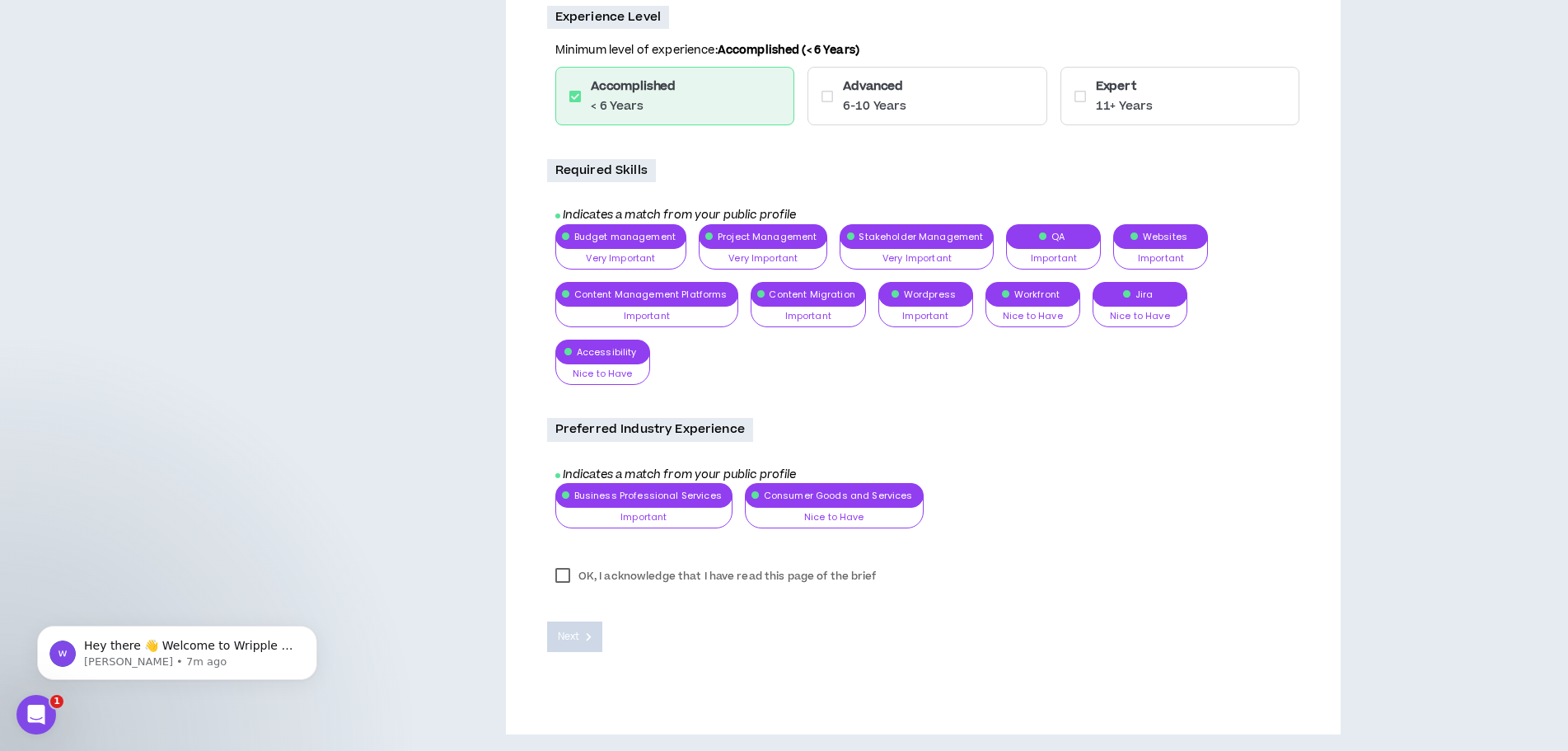
click at [563, 572] on label "OK, I acknowledge that I have read this page of the brief" at bounding box center [716, 576] width 338 height 25
click at [574, 637] on span "Next" at bounding box center [569, 637] width 21 height 16
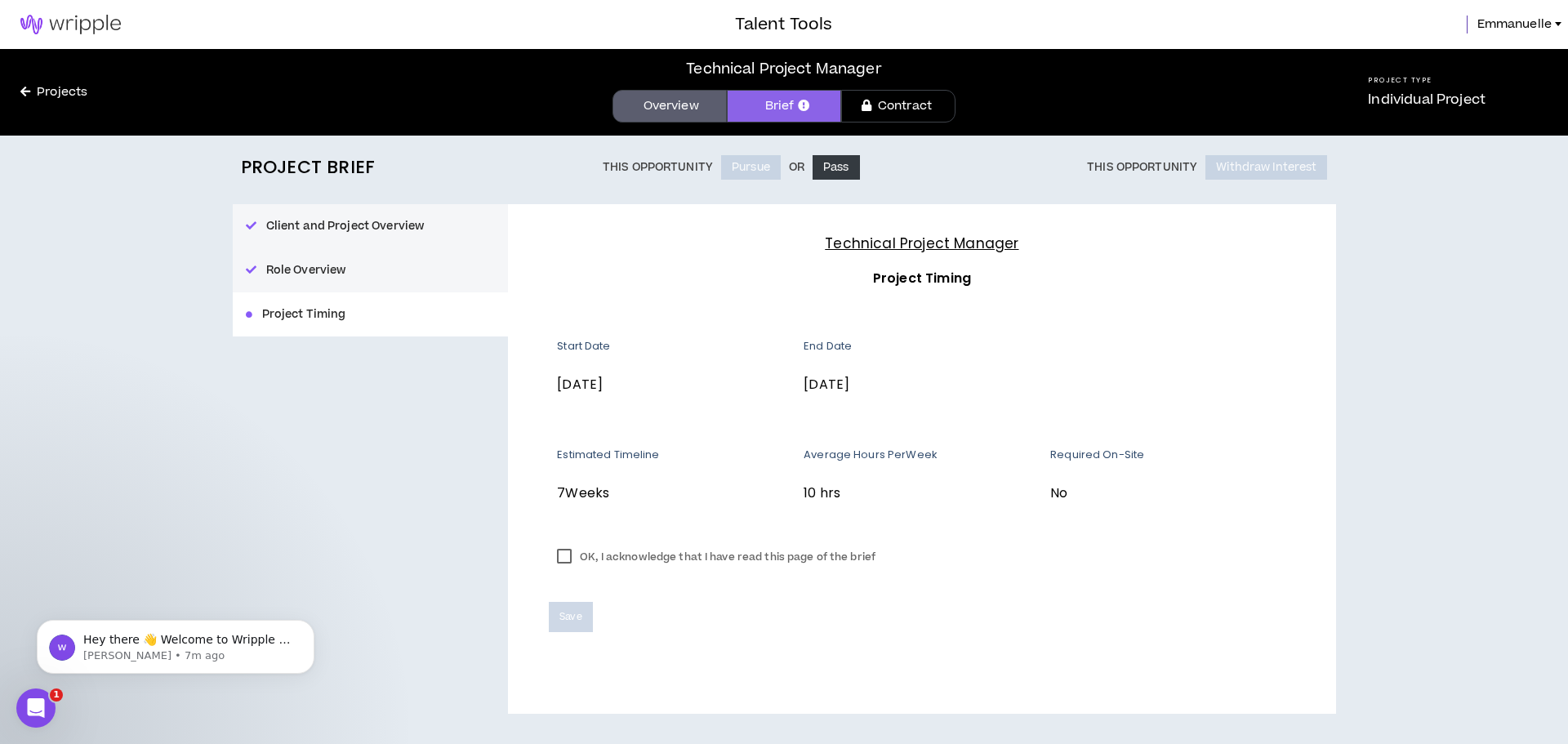
click at [564, 568] on label "OK, I acknowledge that I have read this page of the brief" at bounding box center [716, 557] width 335 height 25
click at [582, 616] on span "Save" at bounding box center [570, 617] width 22 height 16
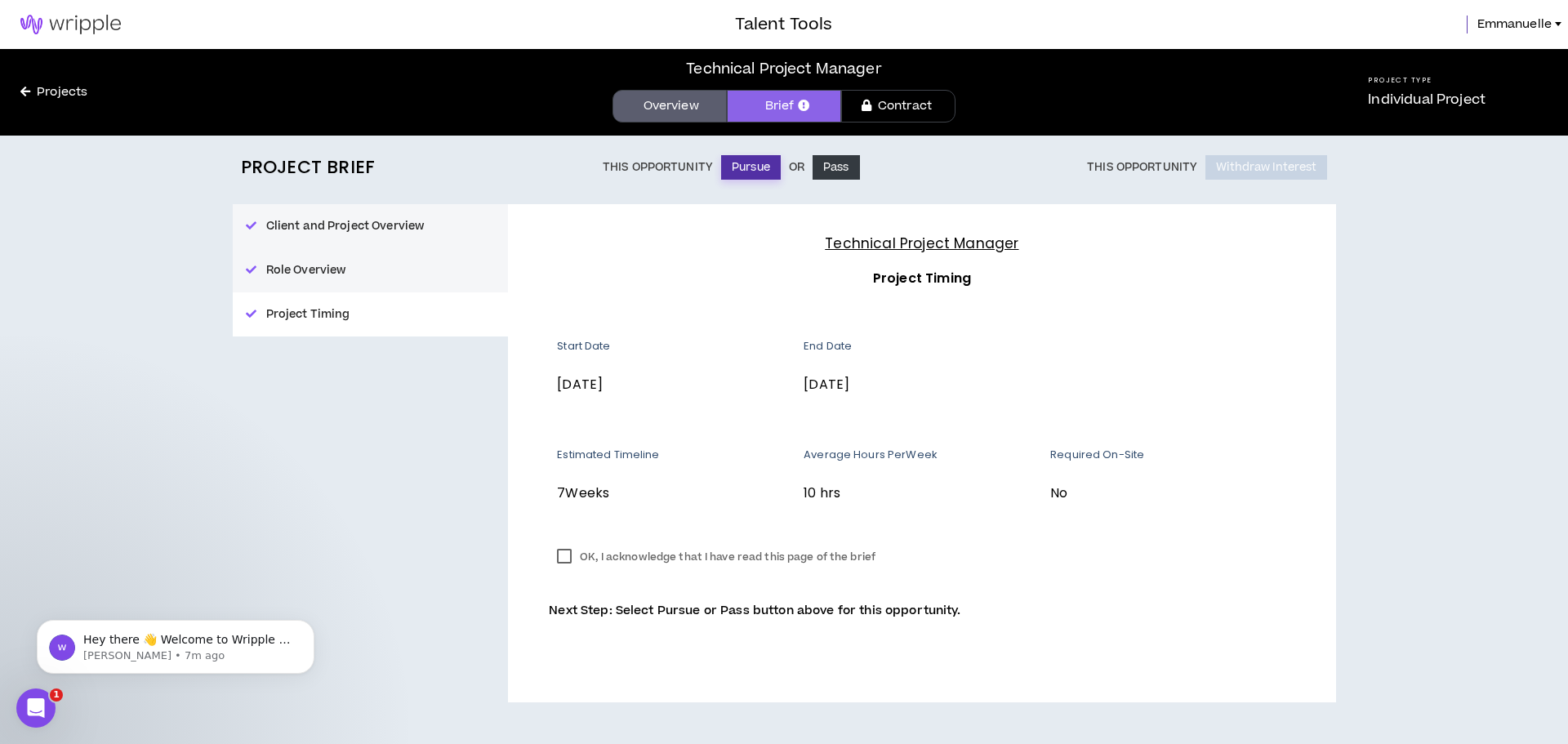
click at [745, 166] on button "Pursue" at bounding box center [750, 167] width 60 height 25
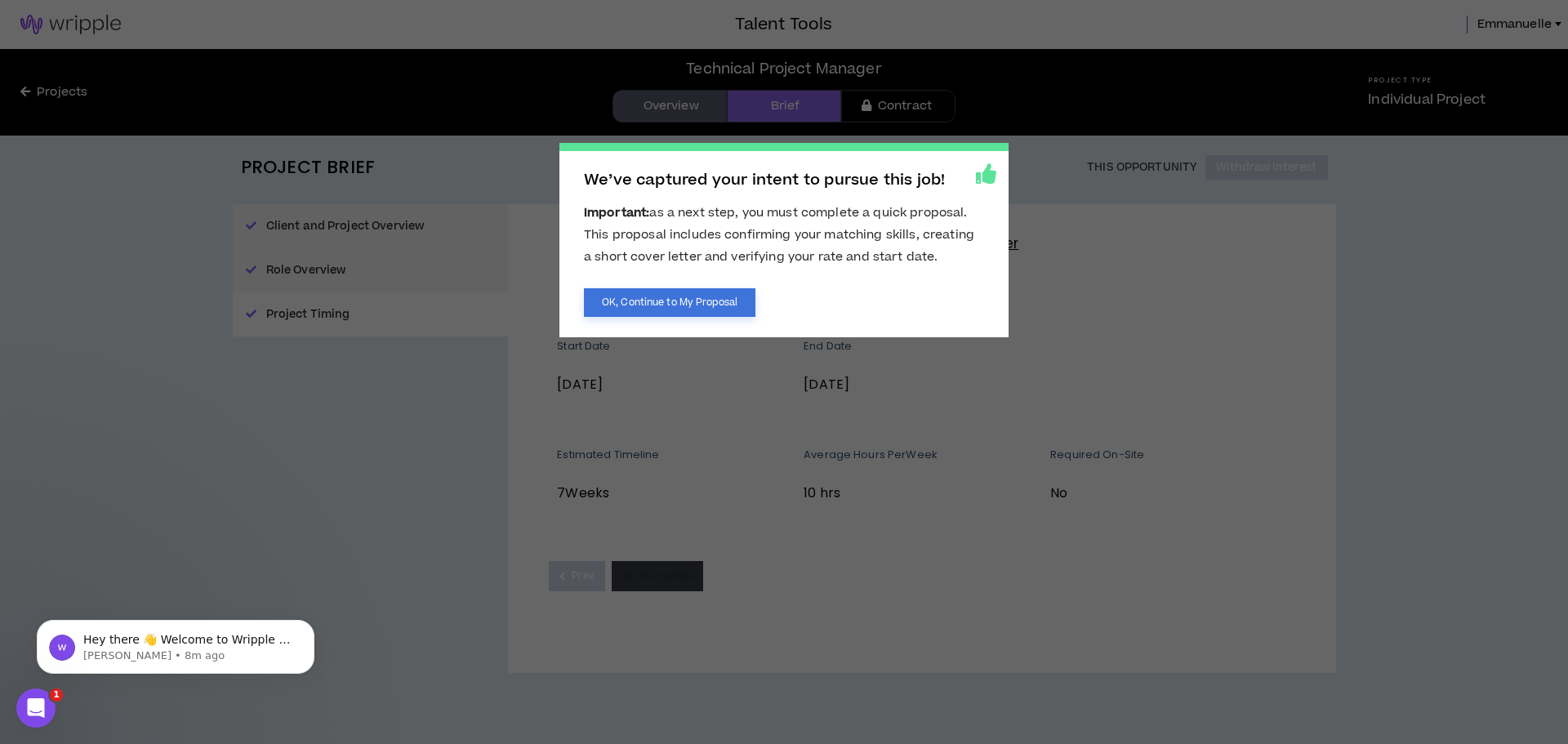
click at [651, 293] on button "OK, Continue to My Proposal" at bounding box center [669, 302] width 171 height 29
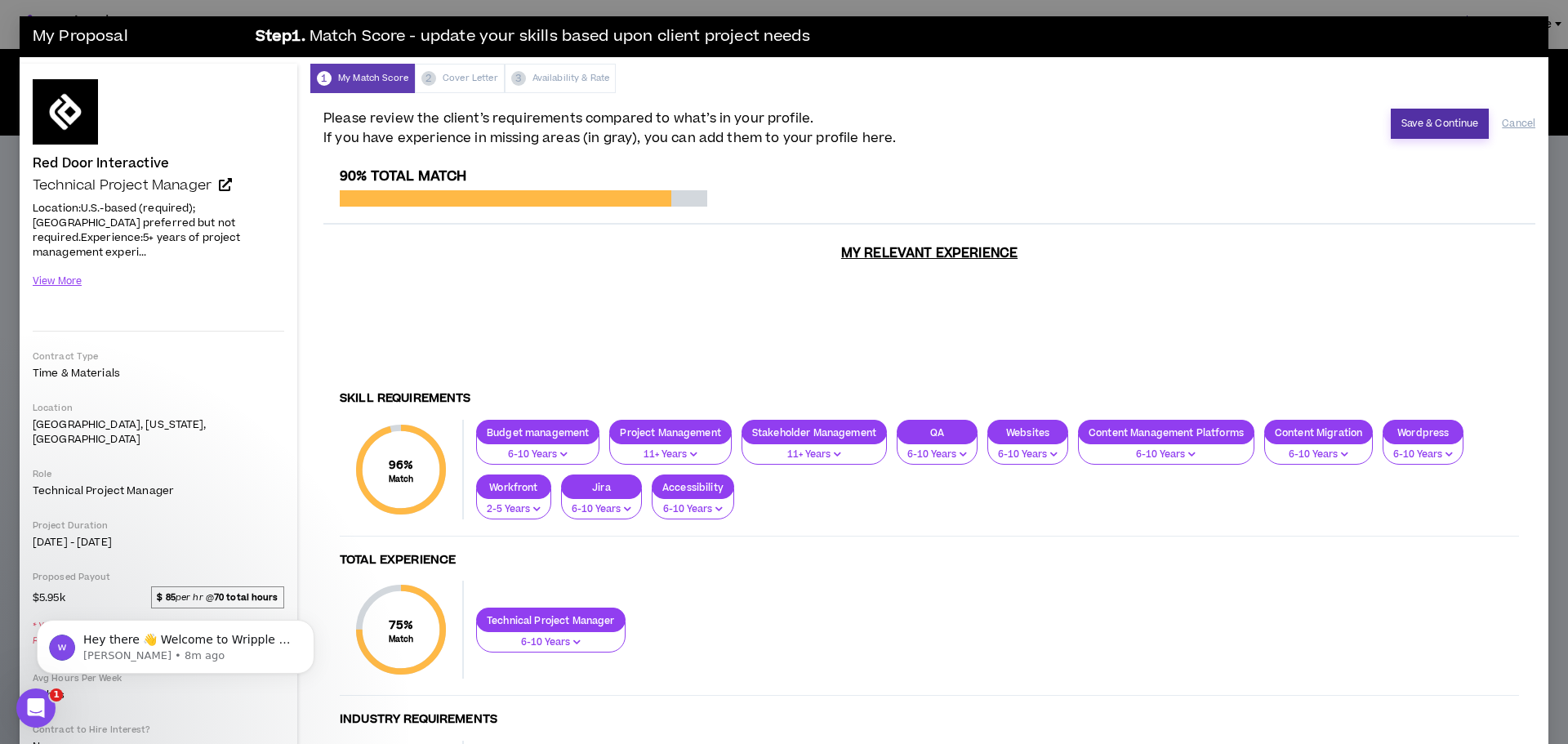
click at [1425, 123] on button "Save & Continue" at bounding box center [1440, 124] width 99 height 30
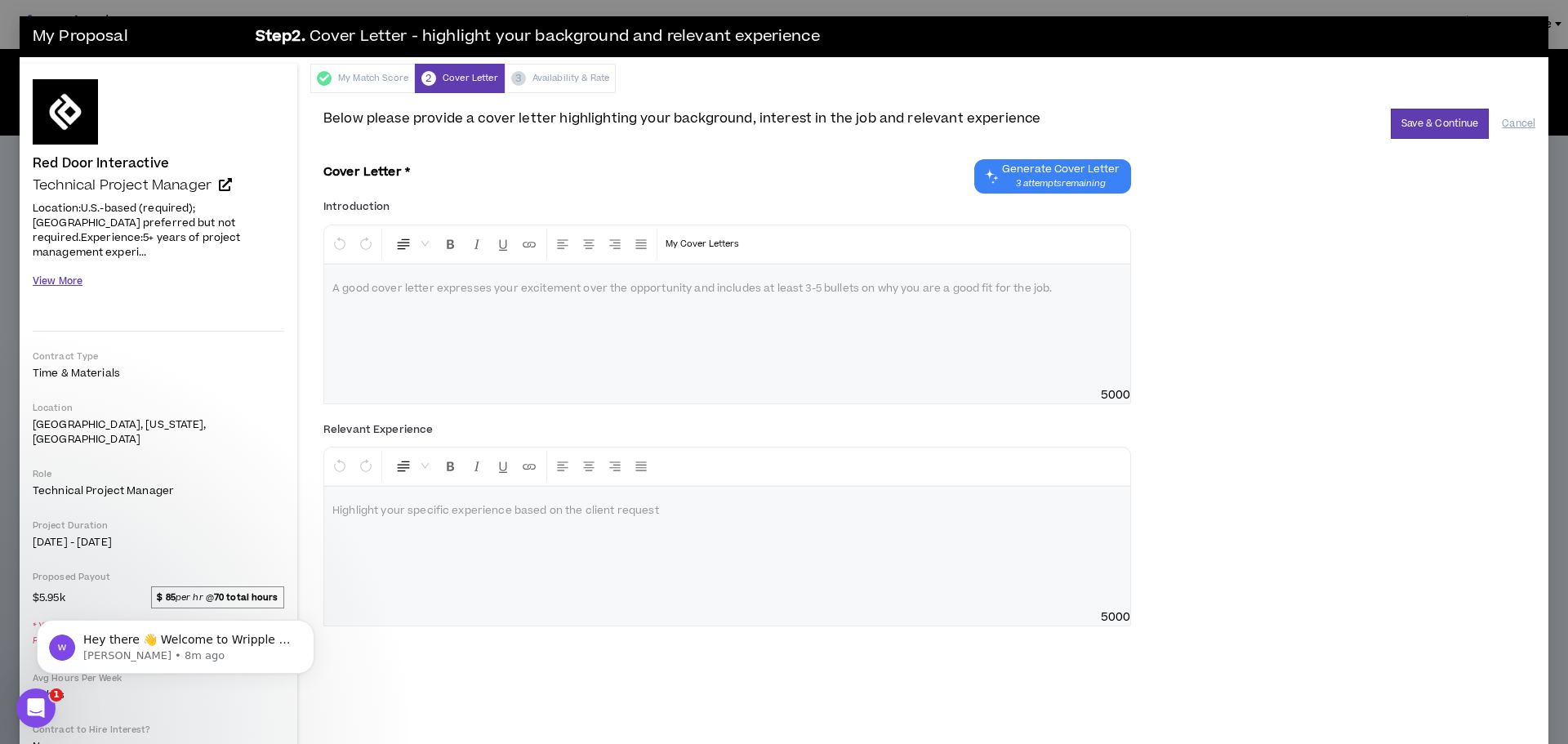
click at [57, 267] on button "View More" at bounding box center [57, 281] width 50 height 29
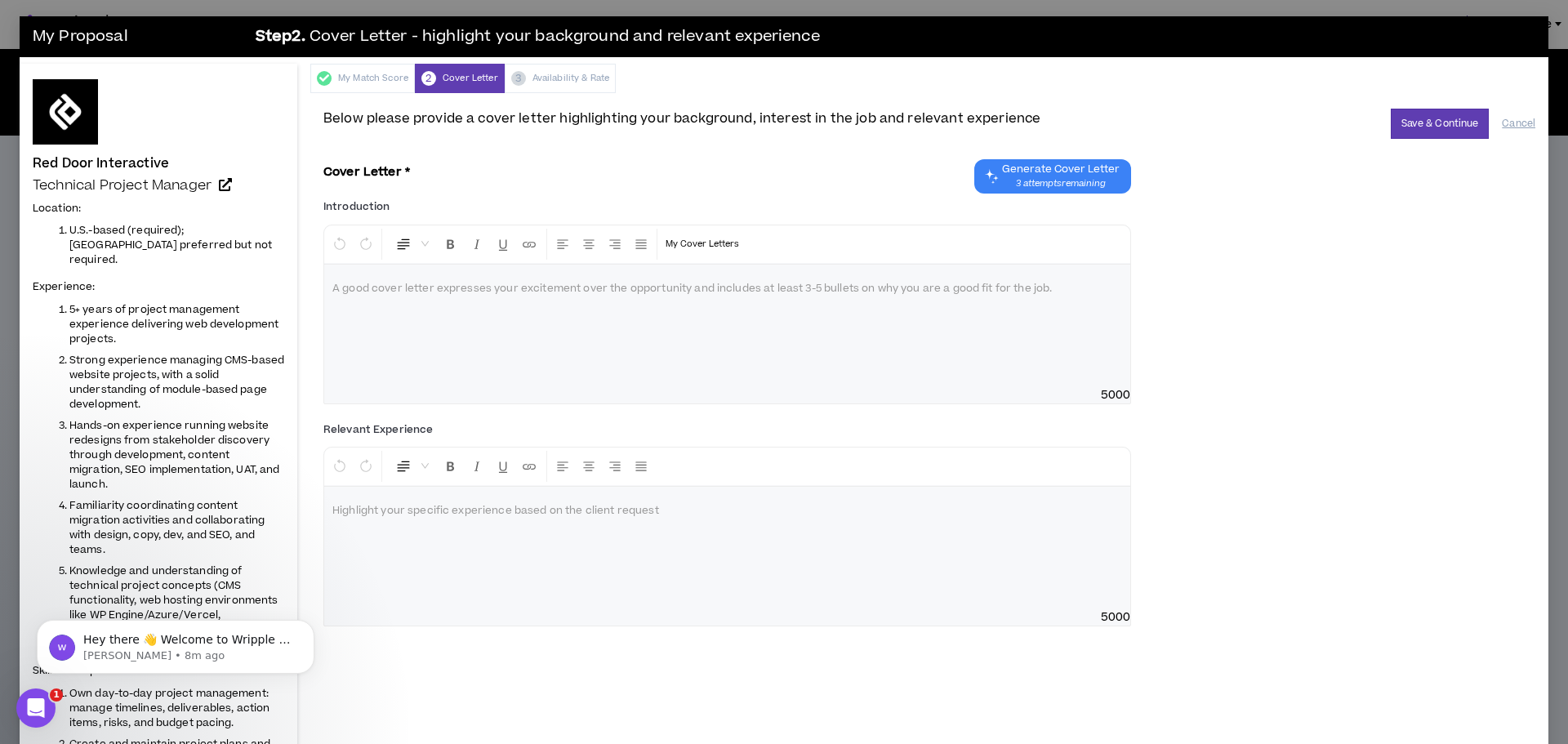
click at [375, 277] on div at bounding box center [727, 326] width 806 height 123
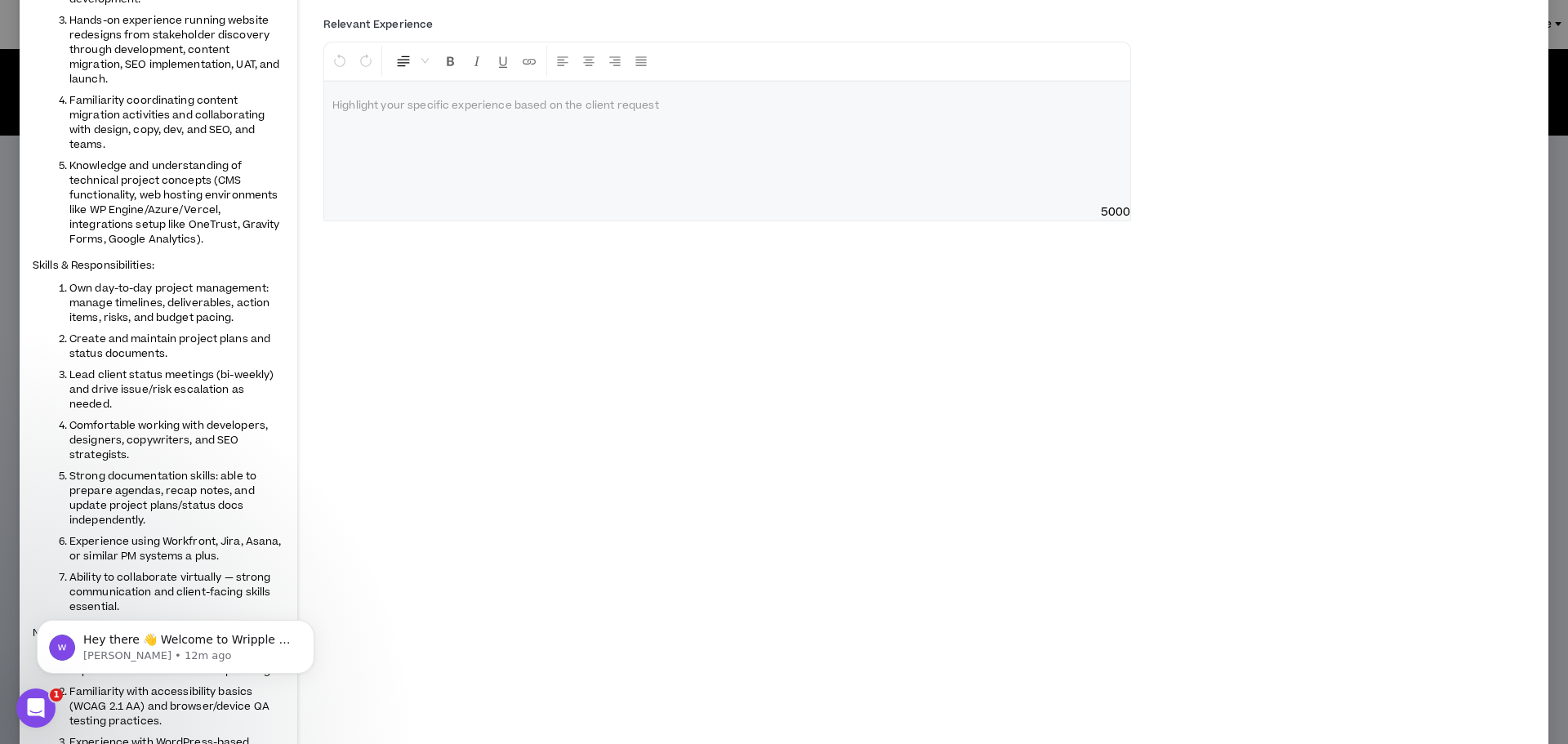
scroll to position [408, 0]
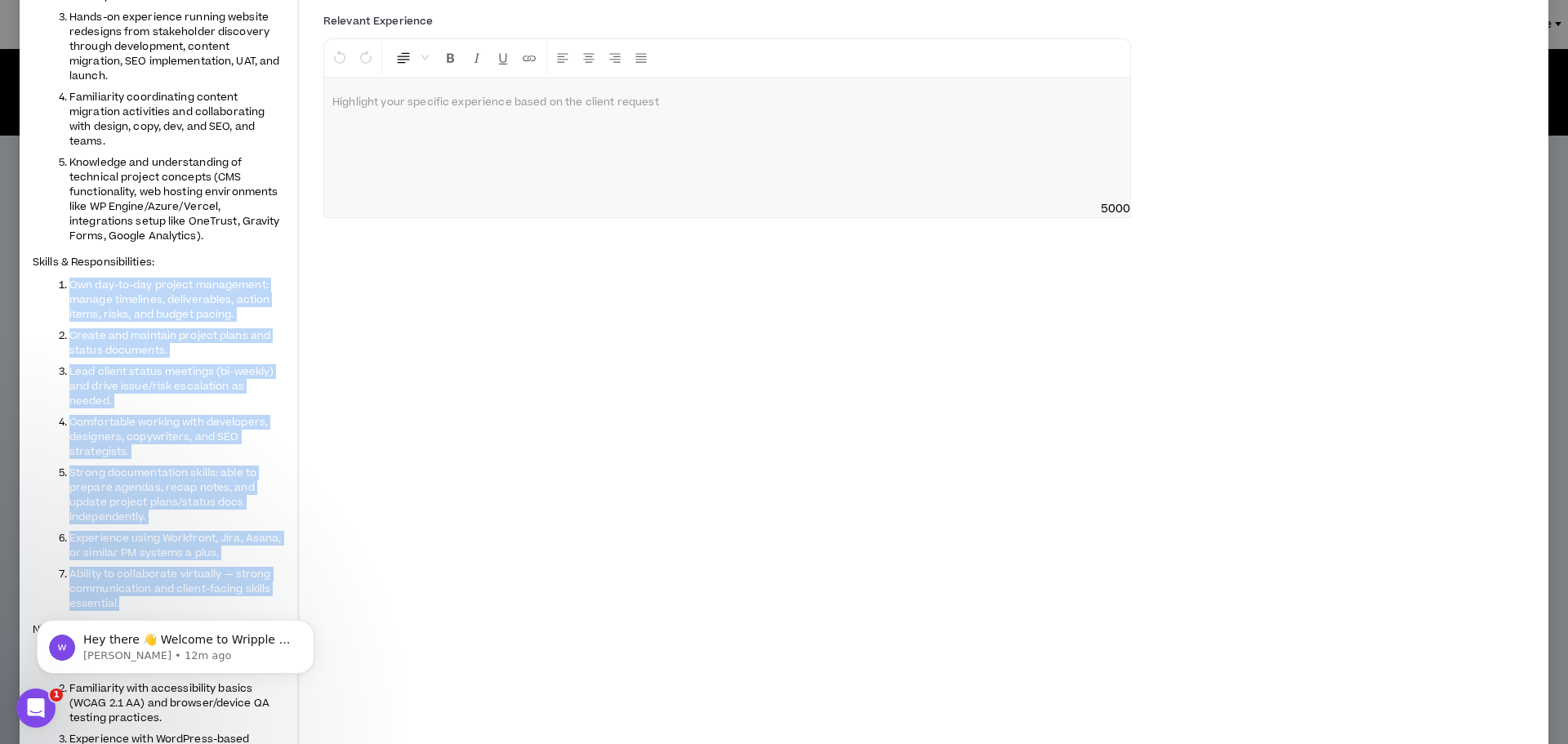
drag, startPoint x: 71, startPoint y: 255, endPoint x: 257, endPoint y: 574, distance: 369.3
click at [257, 574] on ol "Own day-to-day project management: manage timelines, deliverables, action items…" at bounding box center [158, 444] width 252 height 333
copy ol "Own day-to-day project management: manage timelines, deliverables, action items…"
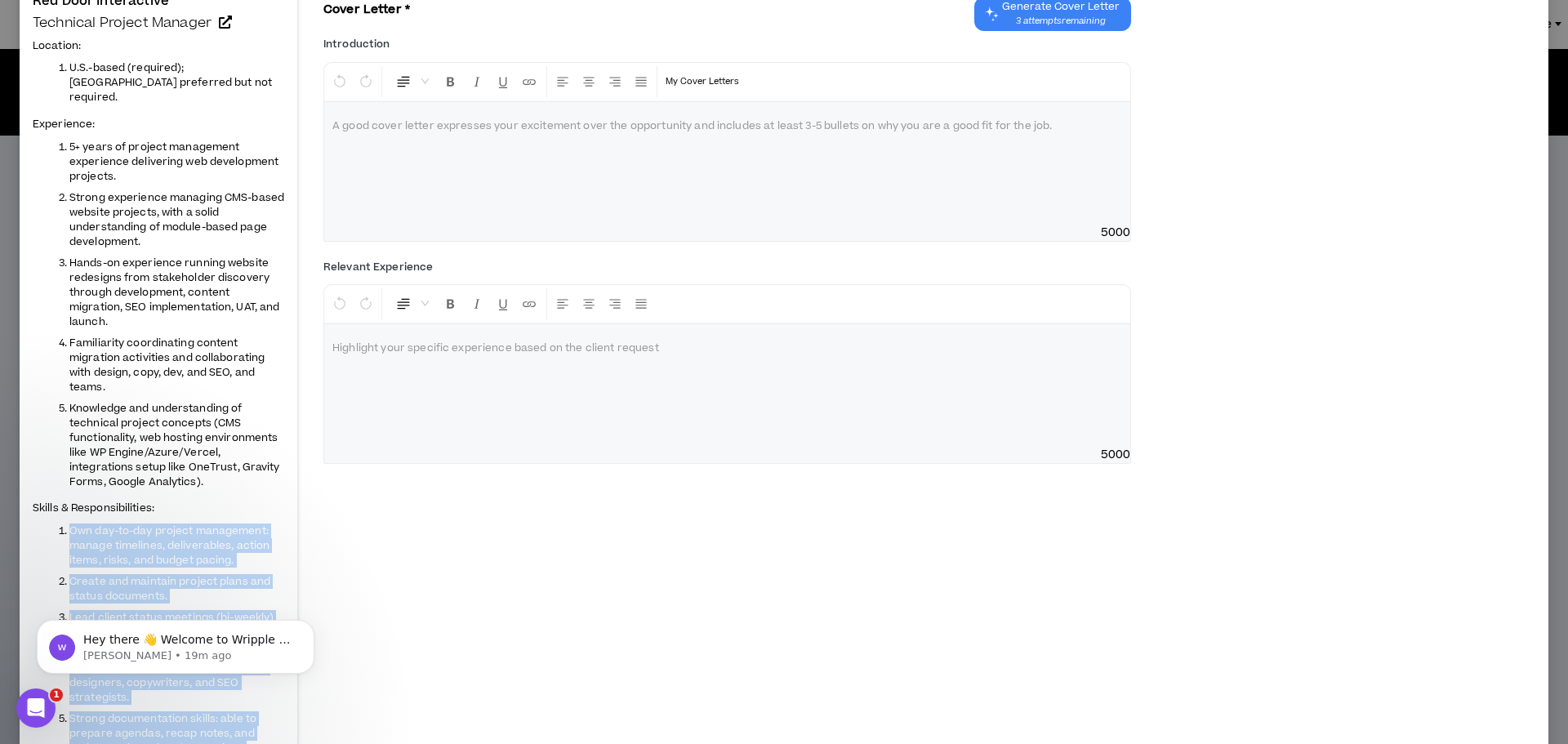
scroll to position [0, 0]
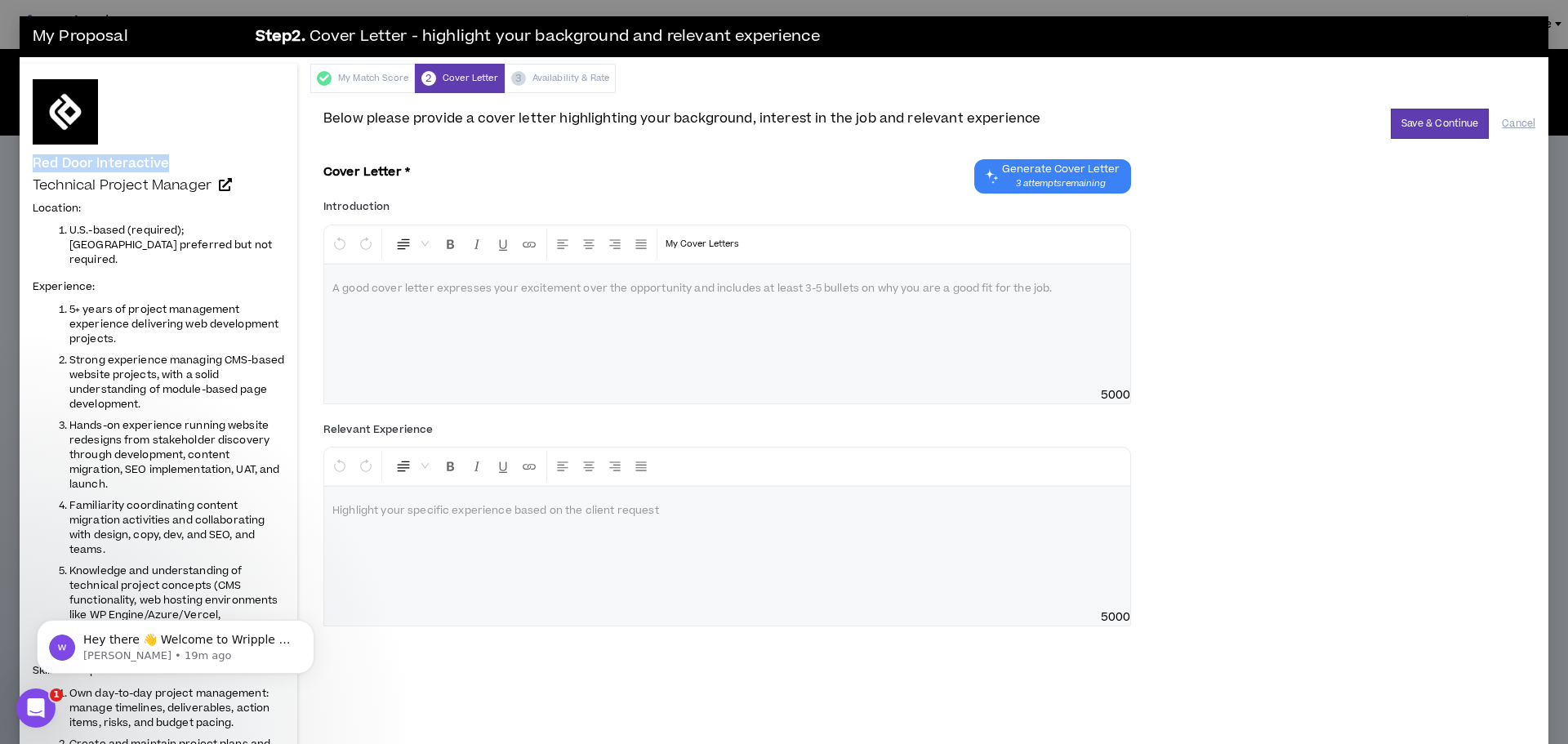
drag, startPoint x: 27, startPoint y: 161, endPoint x: 174, endPoint y: 166, distance: 147.1
copy h4 "Red Door Interactive"
click at [365, 279] on div at bounding box center [727, 326] width 806 height 123
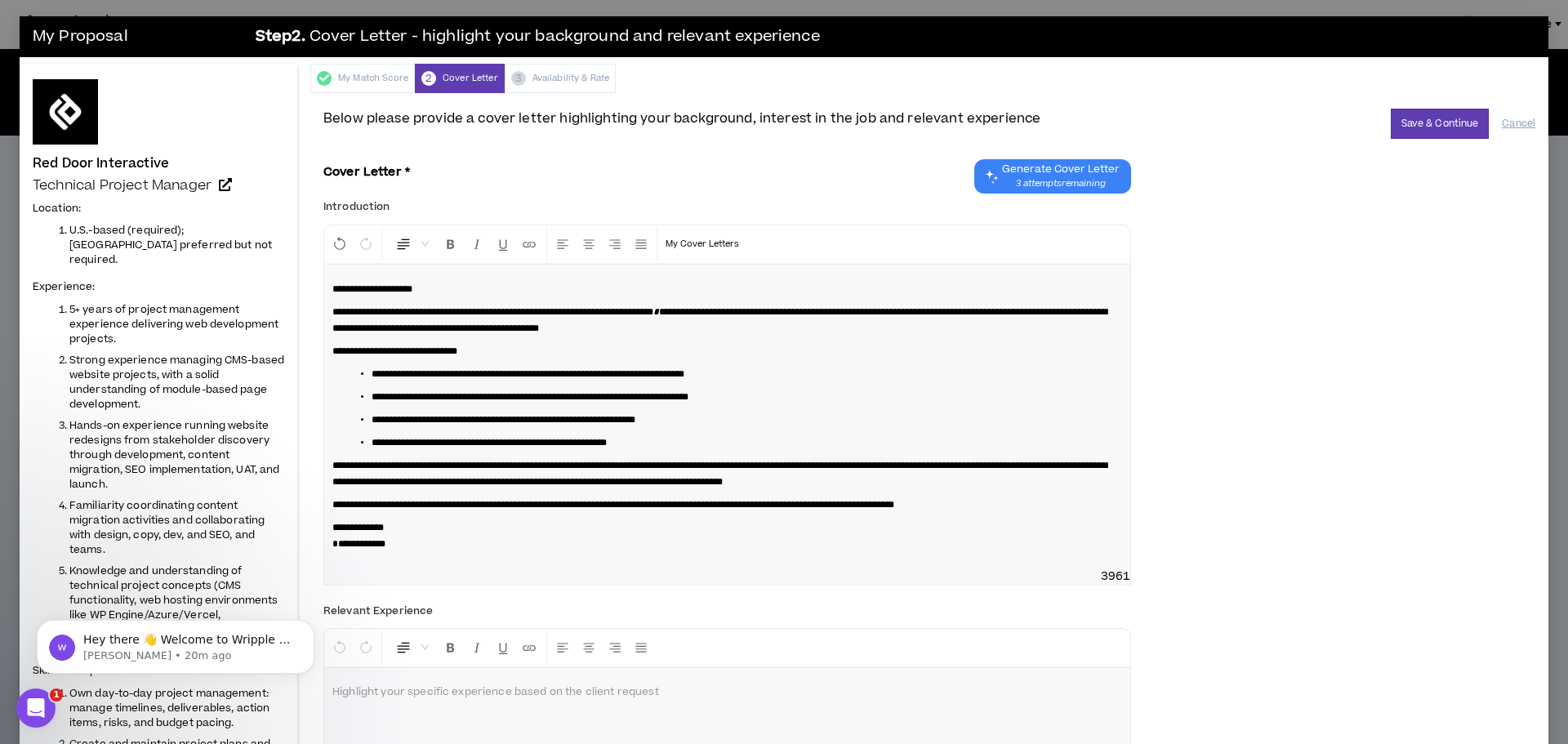
click at [427, 375] on span "**********" at bounding box center [528, 374] width 313 height 10
click at [445, 396] on span "**********" at bounding box center [530, 397] width 317 height 10
drag, startPoint x: 433, startPoint y: 415, endPoint x: 477, endPoint y: 451, distance: 56.9
click at [433, 416] on span "**********" at bounding box center [504, 420] width 264 height 10
click at [418, 441] on span "**********" at bounding box center [489, 442] width 235 height 10
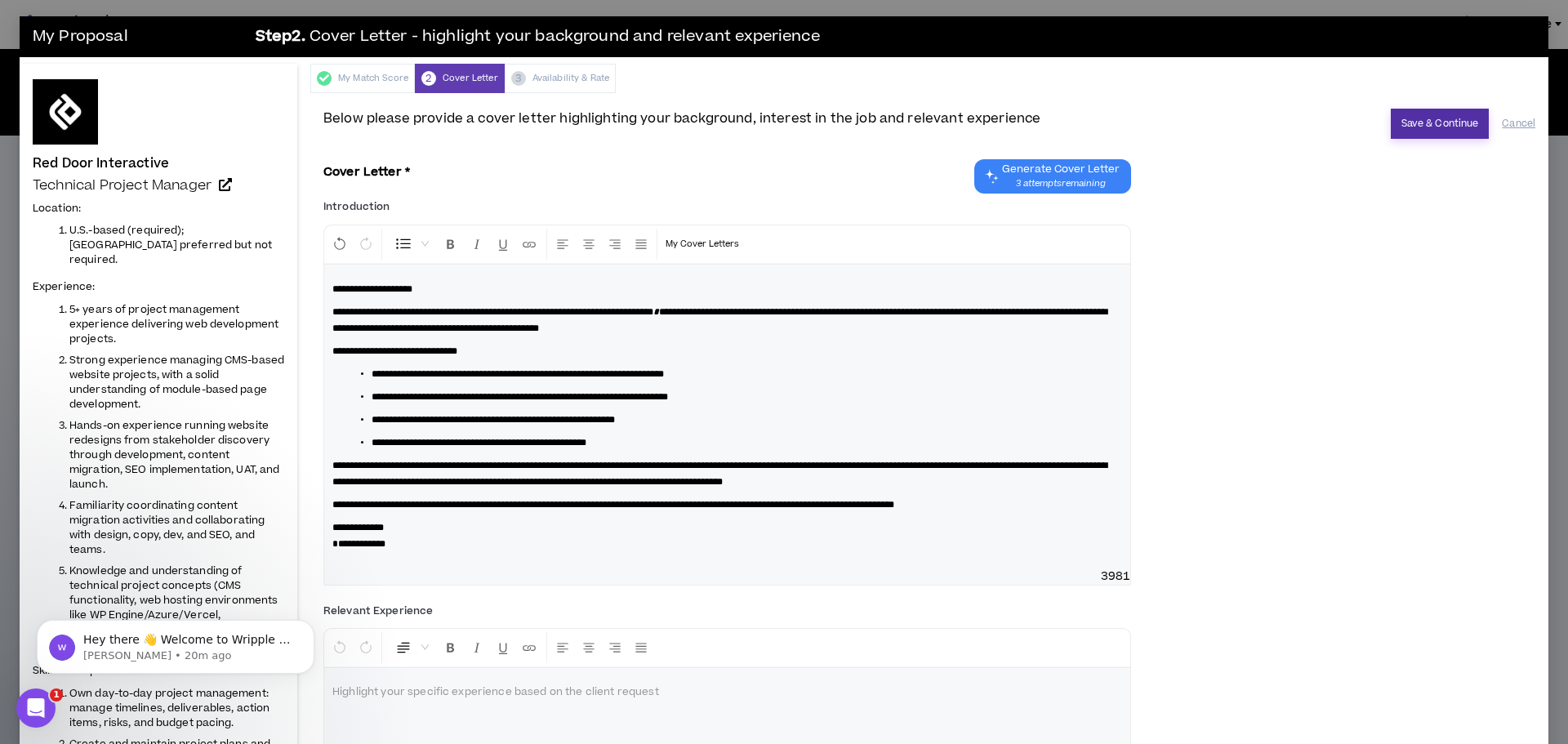
click at [1401, 125] on button "Save & Continue" at bounding box center [1440, 124] width 99 height 30
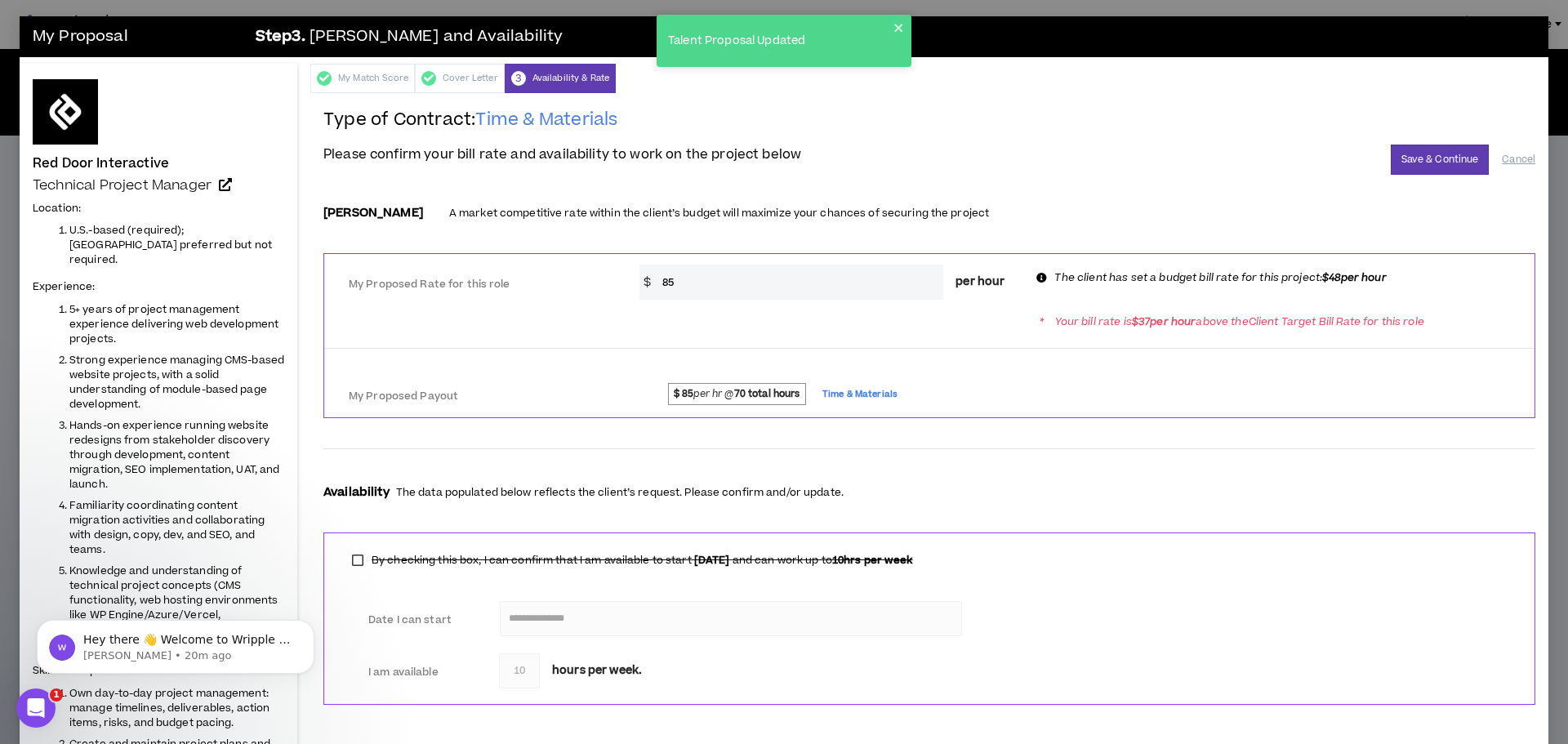
drag, startPoint x: 686, startPoint y: 273, endPoint x: 658, endPoint y: 270, distance: 28.2
click at [658, 270] on input "85" at bounding box center [799, 282] width 290 height 35
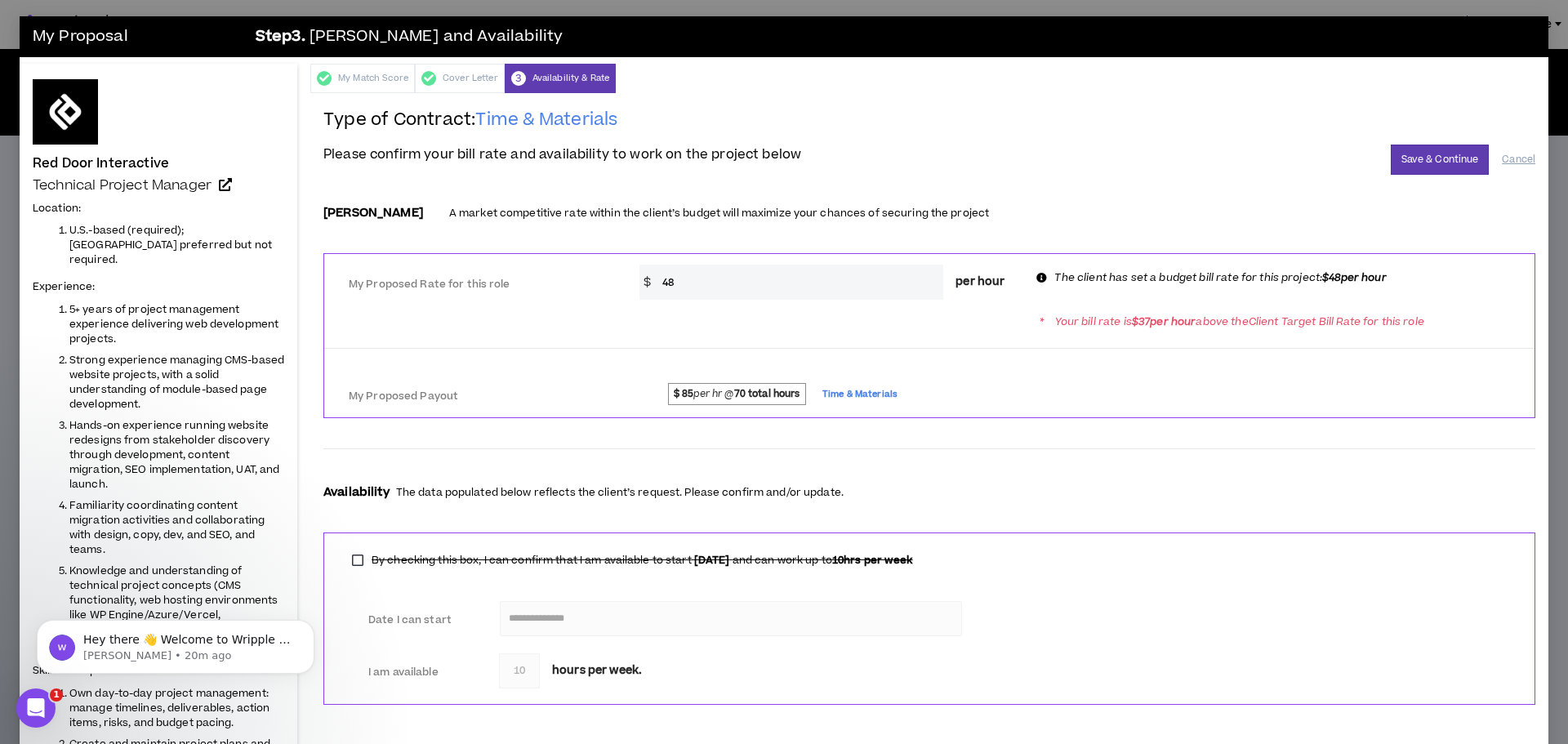
type input "48"
click at [875, 323] on div "* Your bill rate is $ 37 per hour above the Client Target Bill Rate for this ro…" at bounding box center [929, 321] width 1210 height 30
click at [1393, 153] on button "Save & Continue" at bounding box center [1440, 159] width 99 height 30
